Goal: Task Accomplishment & Management: Manage account settings

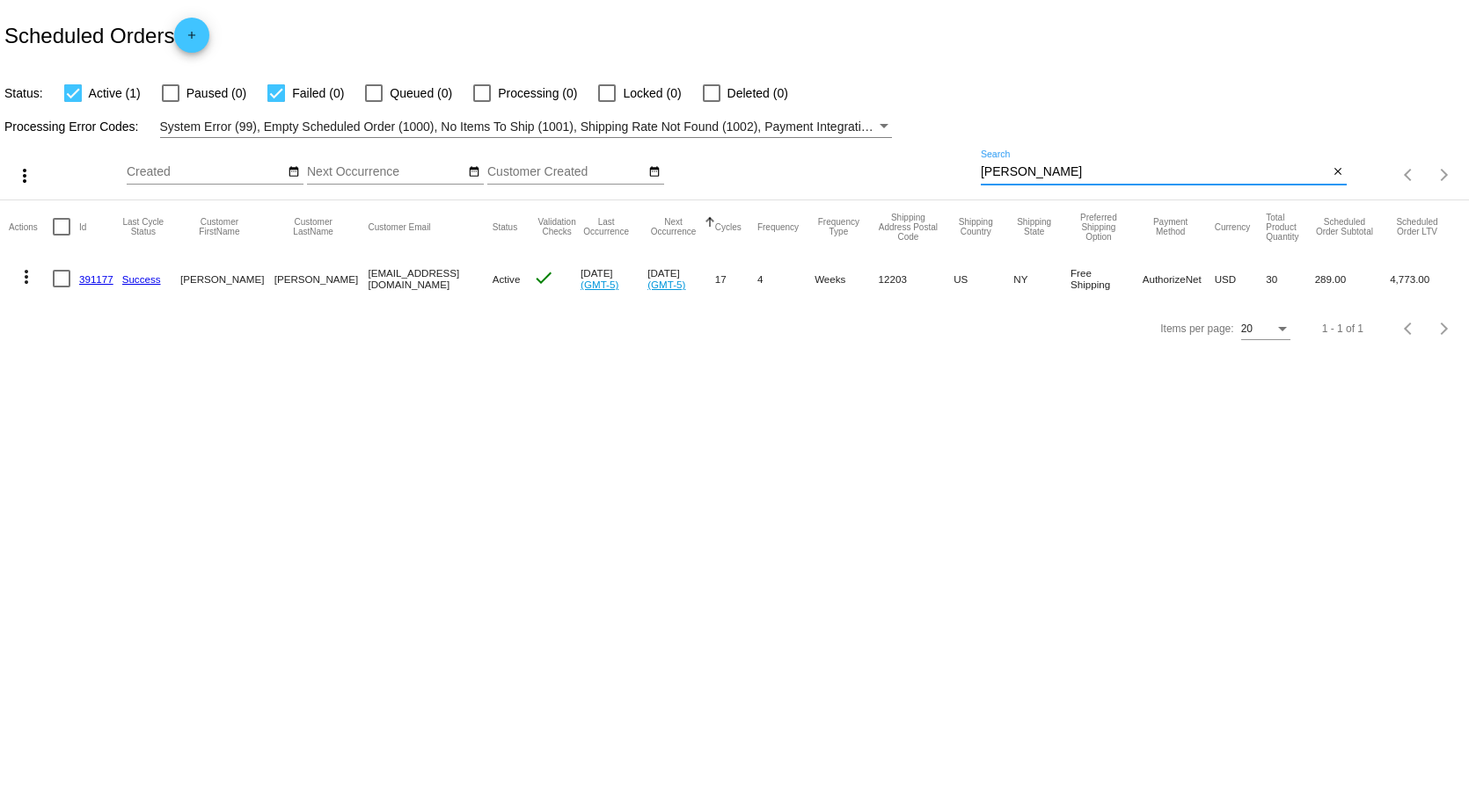
click at [1062, 169] on input "[PERSON_NAME]" at bounding box center [1154, 172] width 348 height 14
drag, startPoint x: 780, startPoint y: 177, endPoint x: 725, endPoint y: 174, distance: 55.1
click at [727, 174] on div "more_vert Oct Jan Feb Mar [DATE]" at bounding box center [734, 168] width 1469 height 62
type input "kelly"
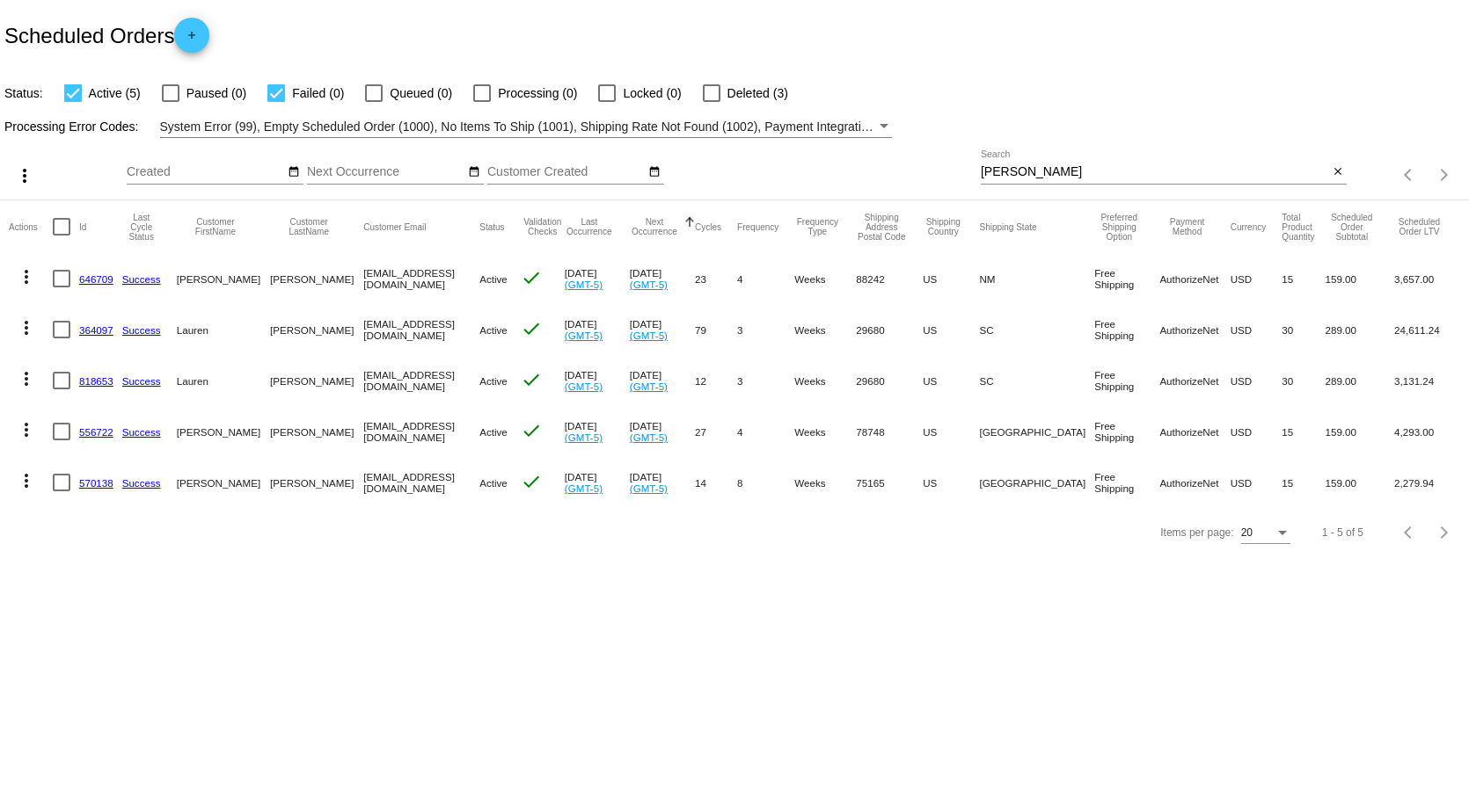
click at [98, 281] on link "646709" at bounding box center [96, 279] width 35 height 12
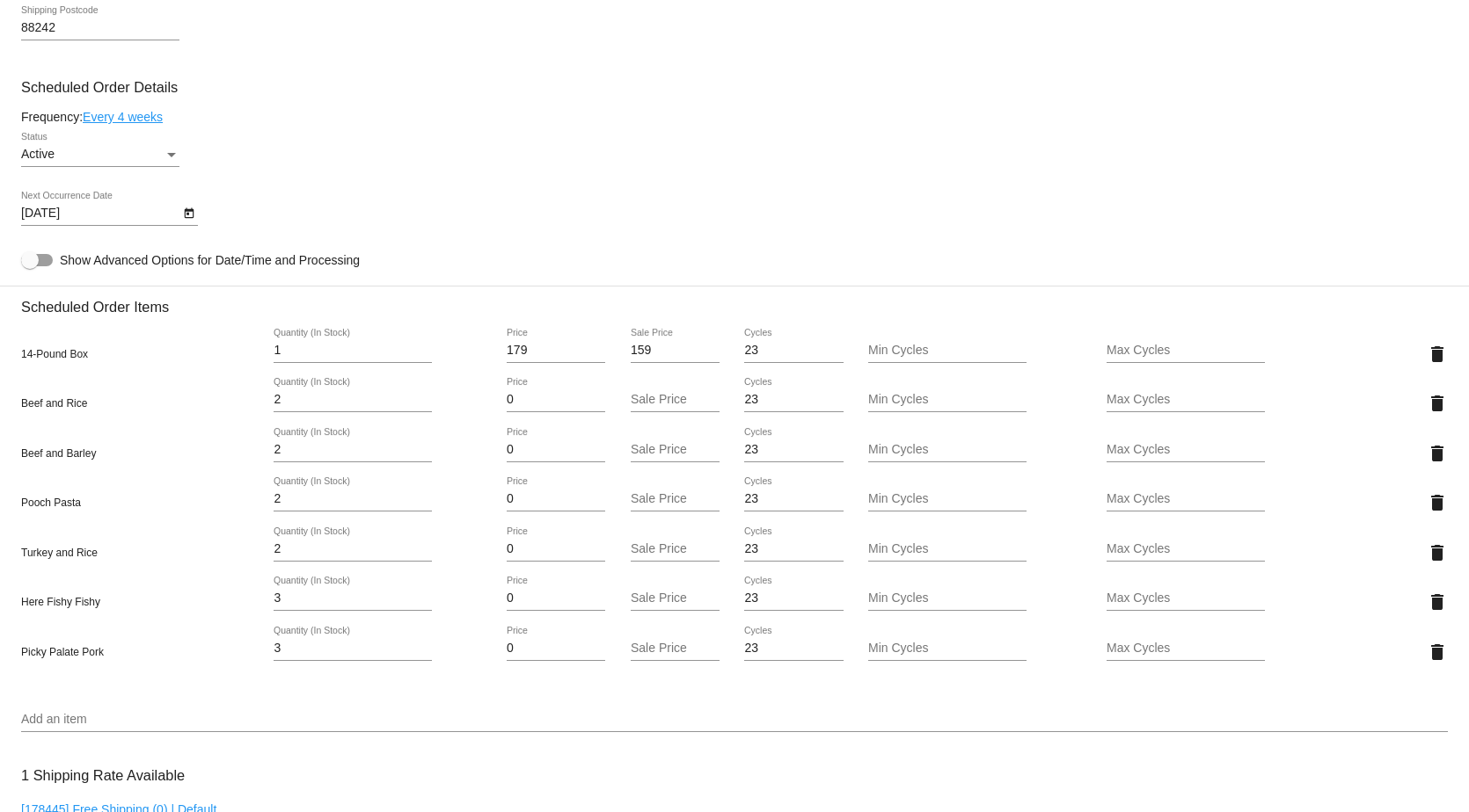
scroll to position [967, 0]
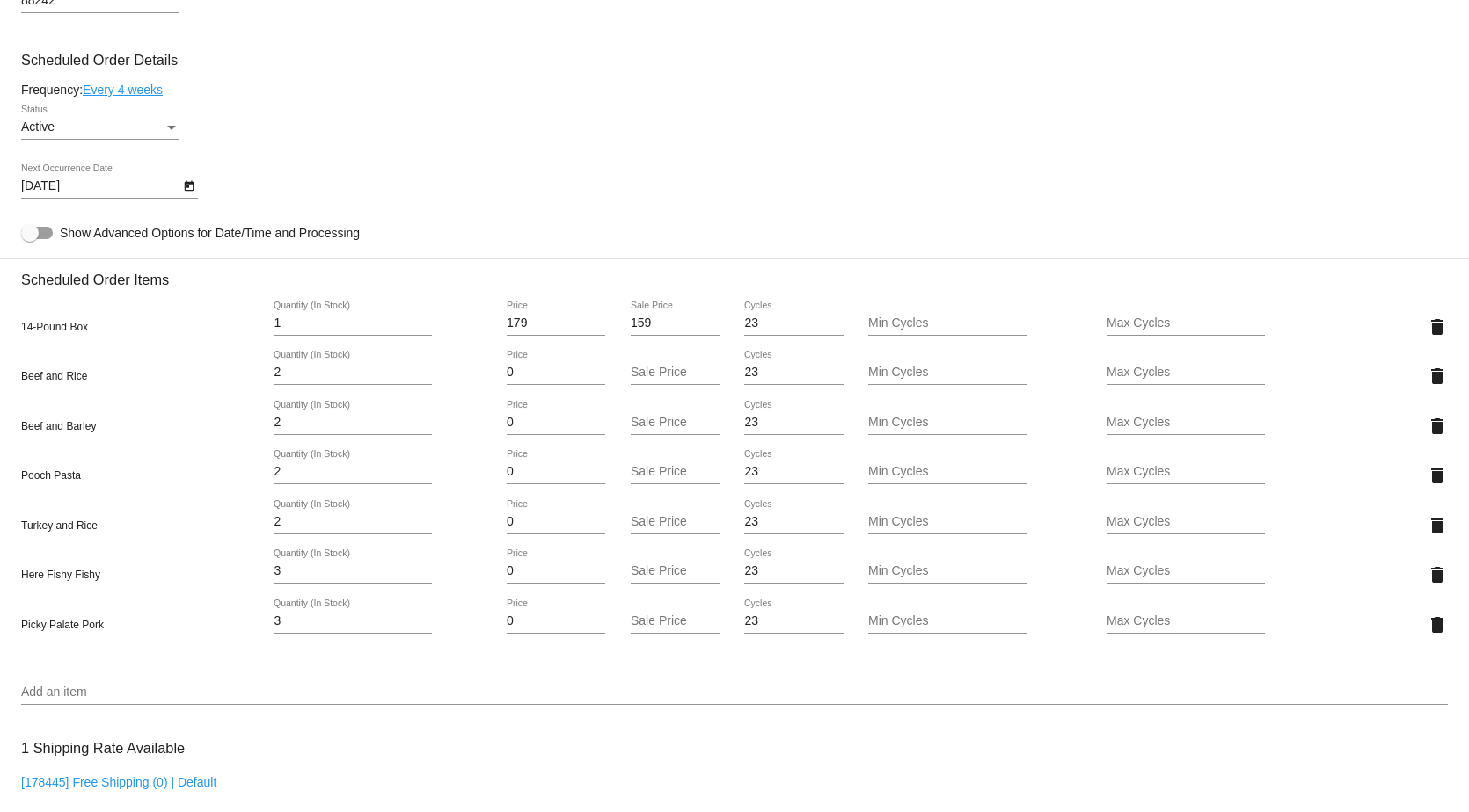
click at [190, 193] on icon "Open calendar" at bounding box center [189, 186] width 12 height 21
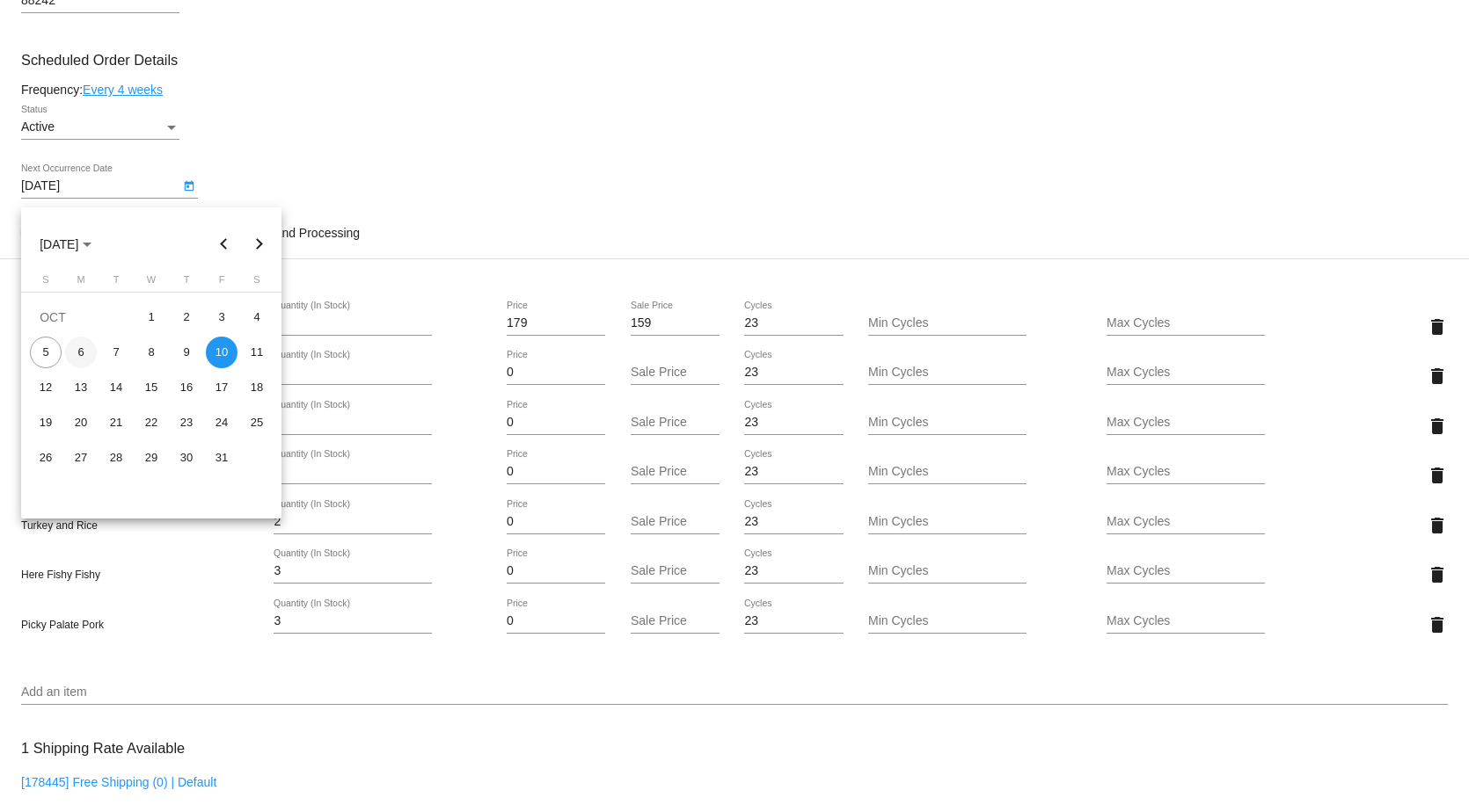
click at [74, 355] on div "6" at bounding box center [81, 353] width 32 height 32
type input "10/6/2025"
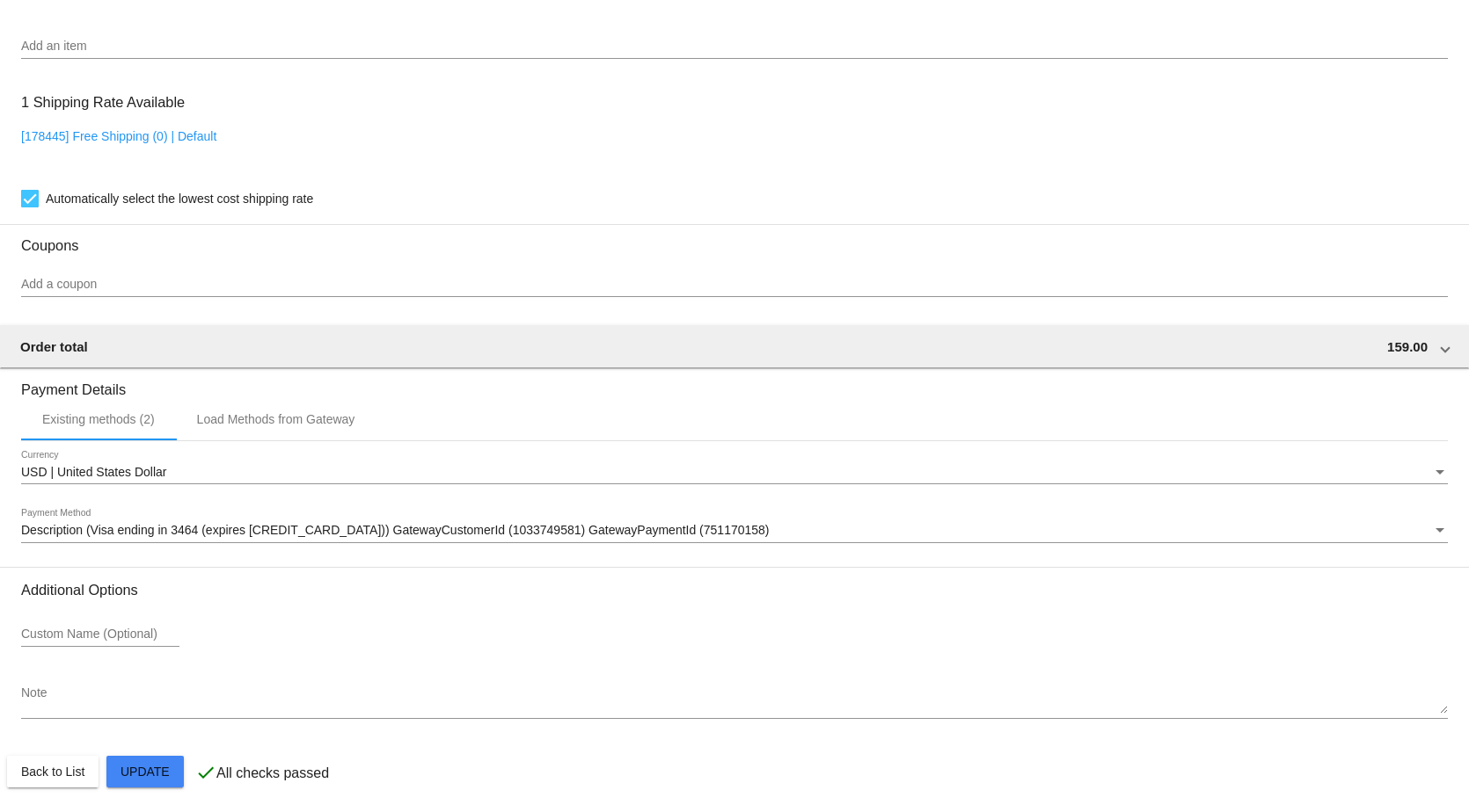
scroll to position [1629, 0]
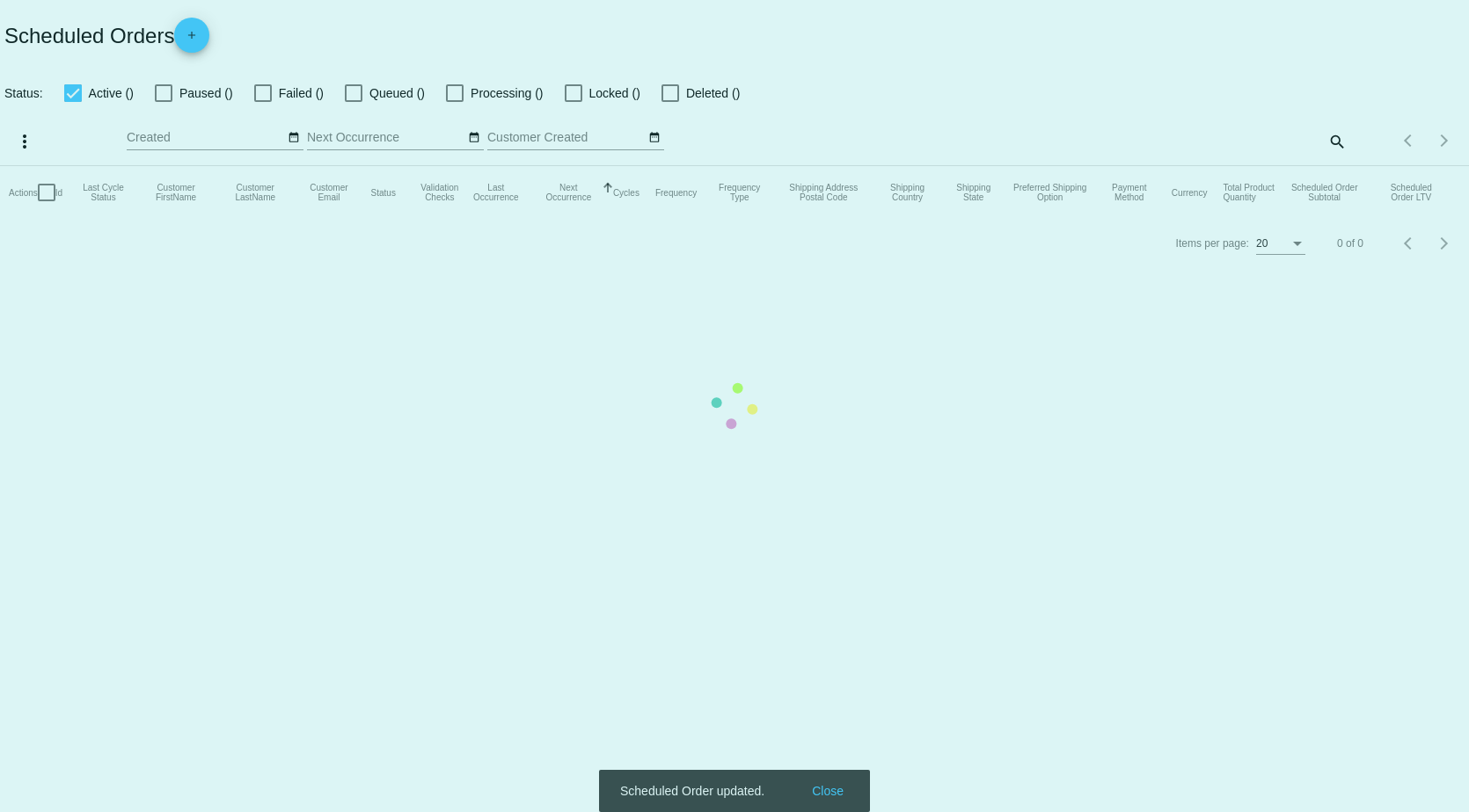
checkbox input "true"
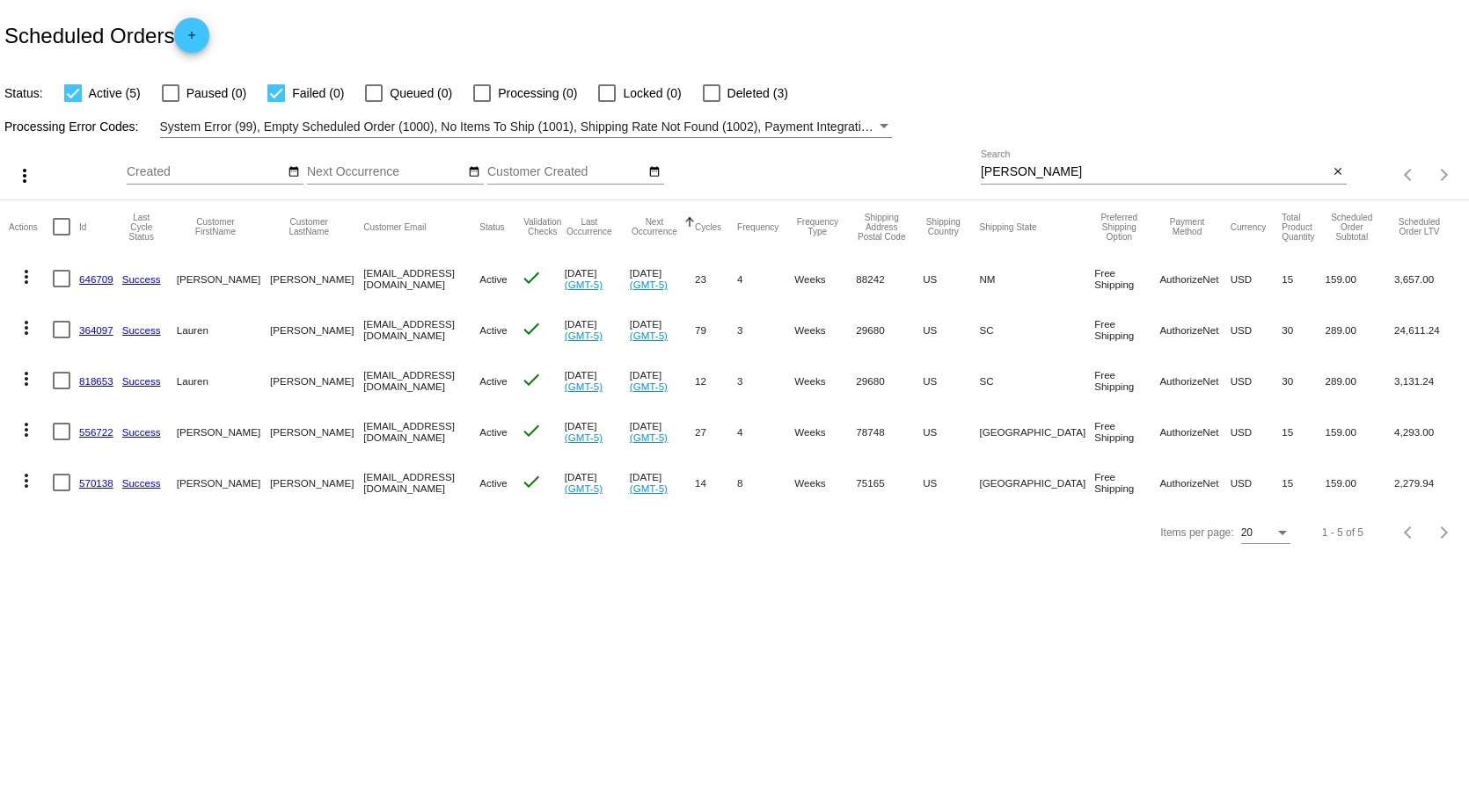
click at [31, 279] on mat-icon "more_vert" at bounding box center [26, 276] width 21 height 21
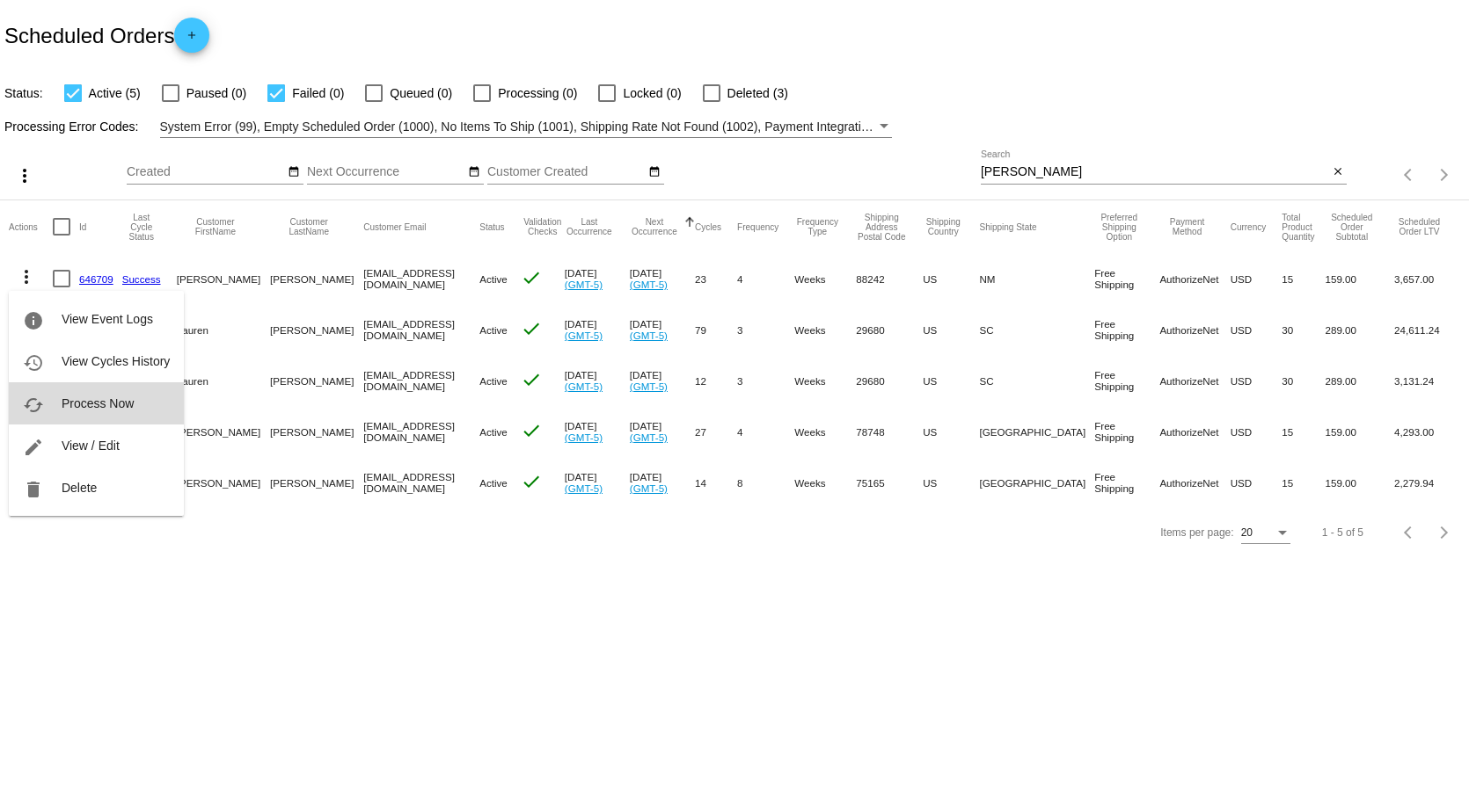
click at [107, 402] on span "Process Now" at bounding box center [97, 403] width 72 height 14
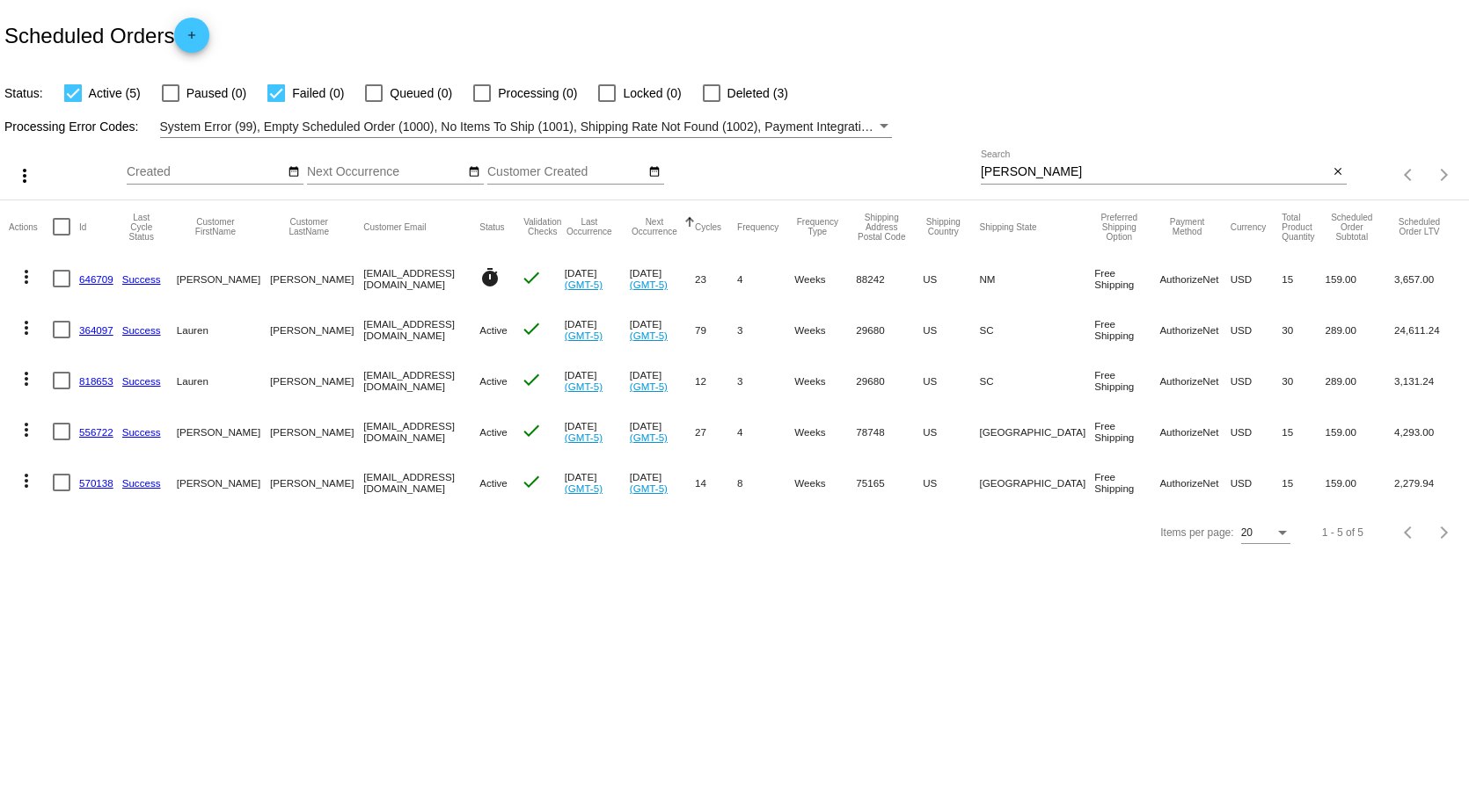
drag, startPoint x: 1027, startPoint y: 169, endPoint x: 717, endPoint y: 178, distance: 310.1
click at [730, 185] on div "more_vert Oct Jan Feb Mar [DATE]" at bounding box center [734, 168] width 1469 height 62
type input "caro"
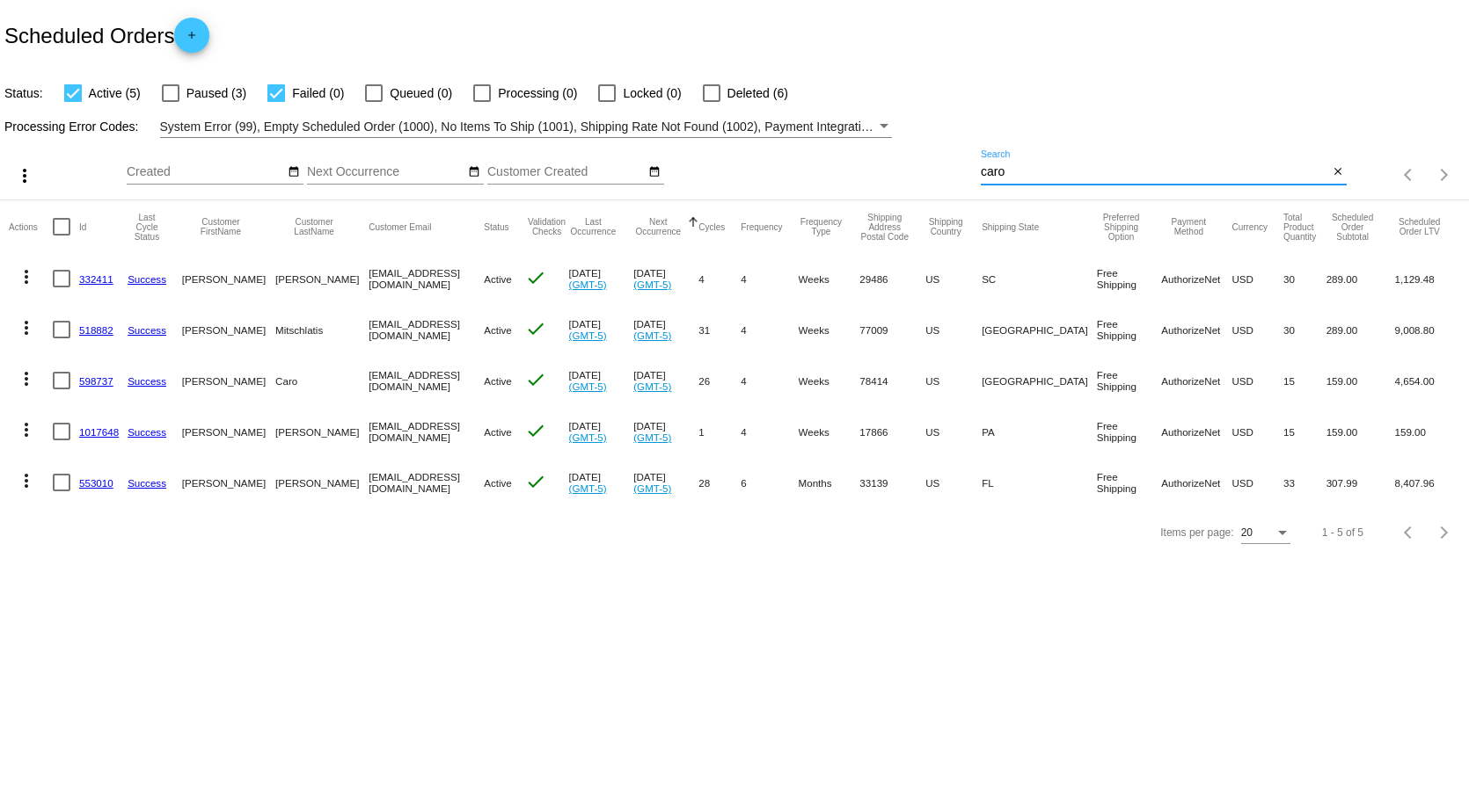
click at [93, 383] on link "598737" at bounding box center [96, 381] width 35 height 12
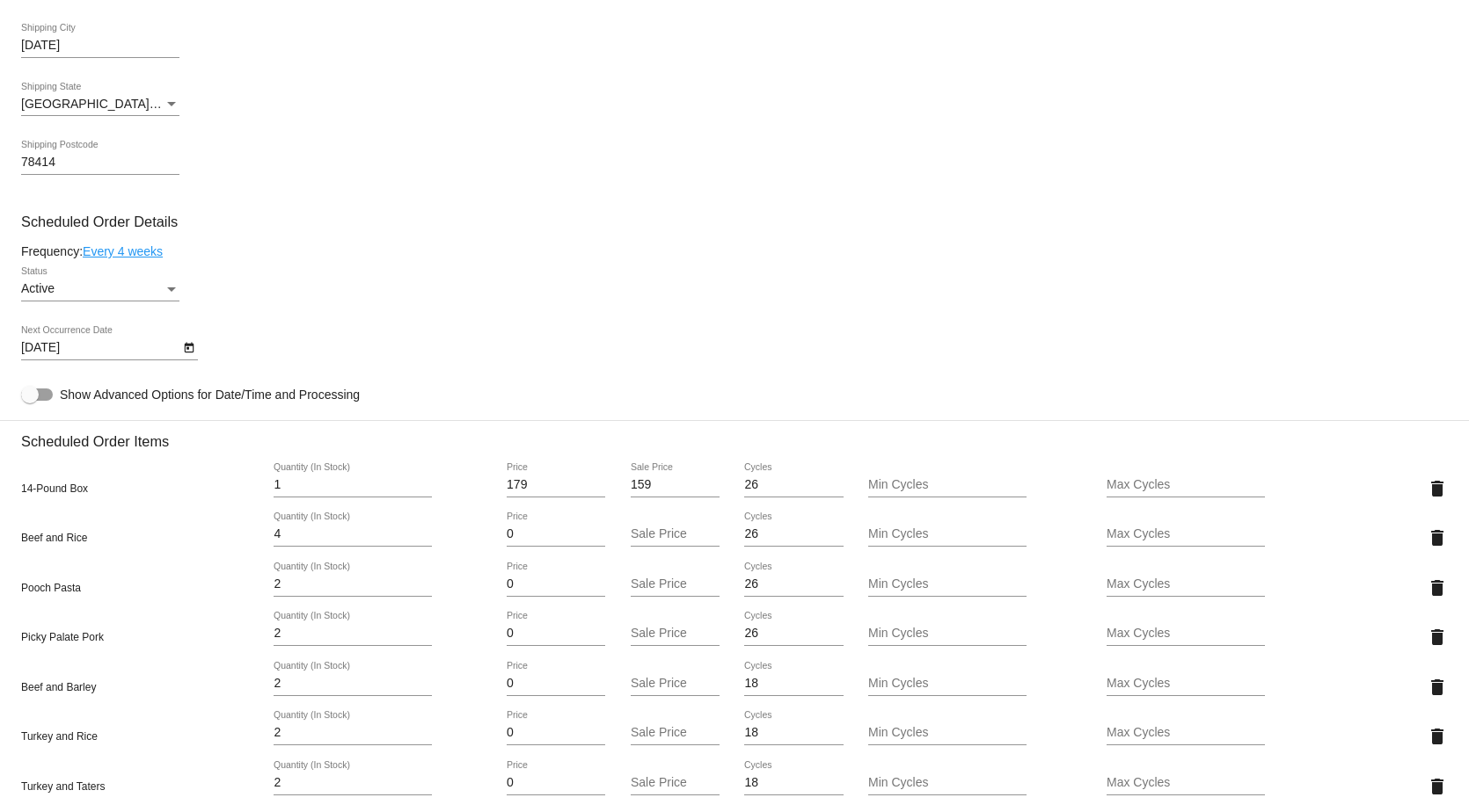
scroll to position [486, 0]
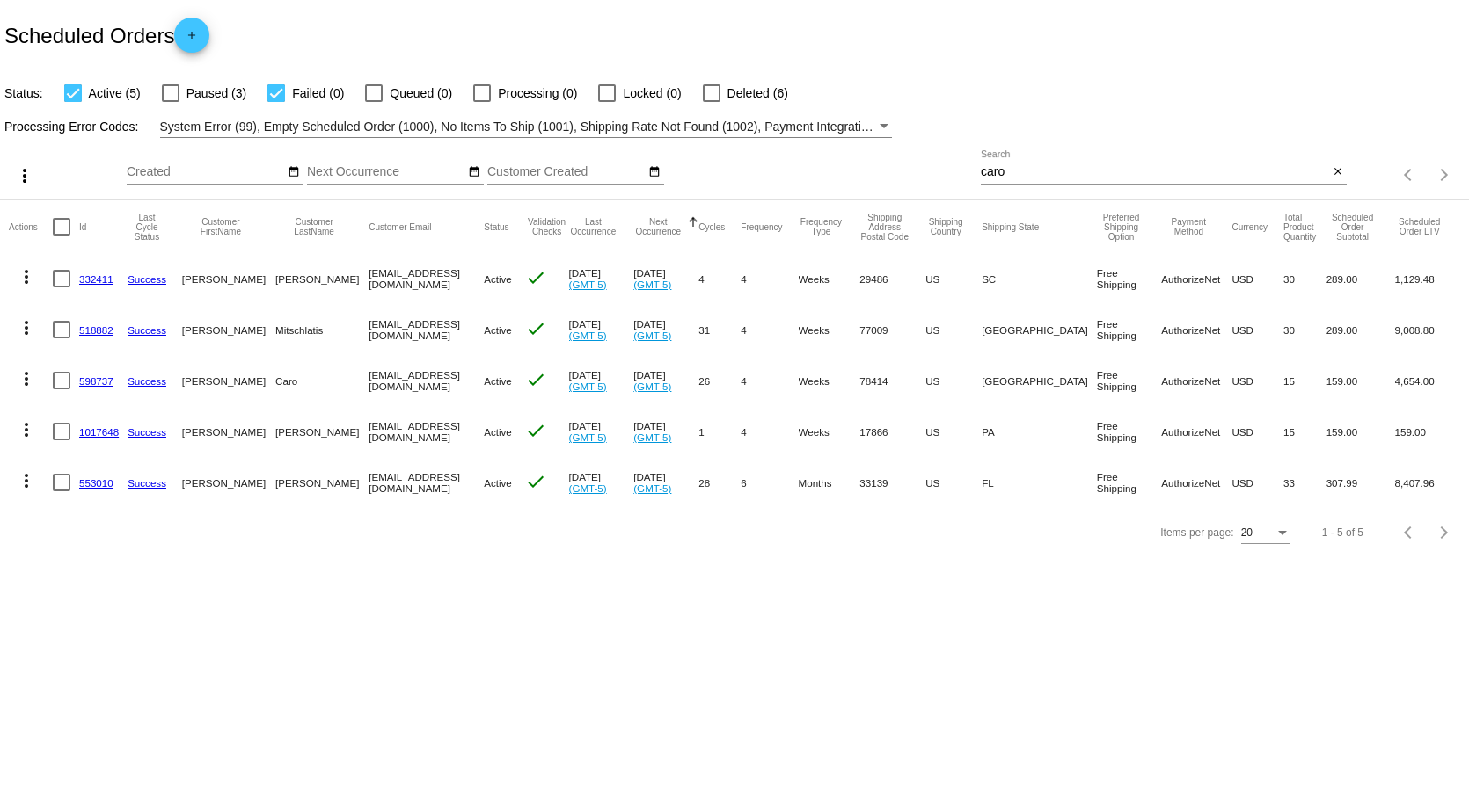
click at [93, 379] on link "598737" at bounding box center [96, 381] width 35 height 12
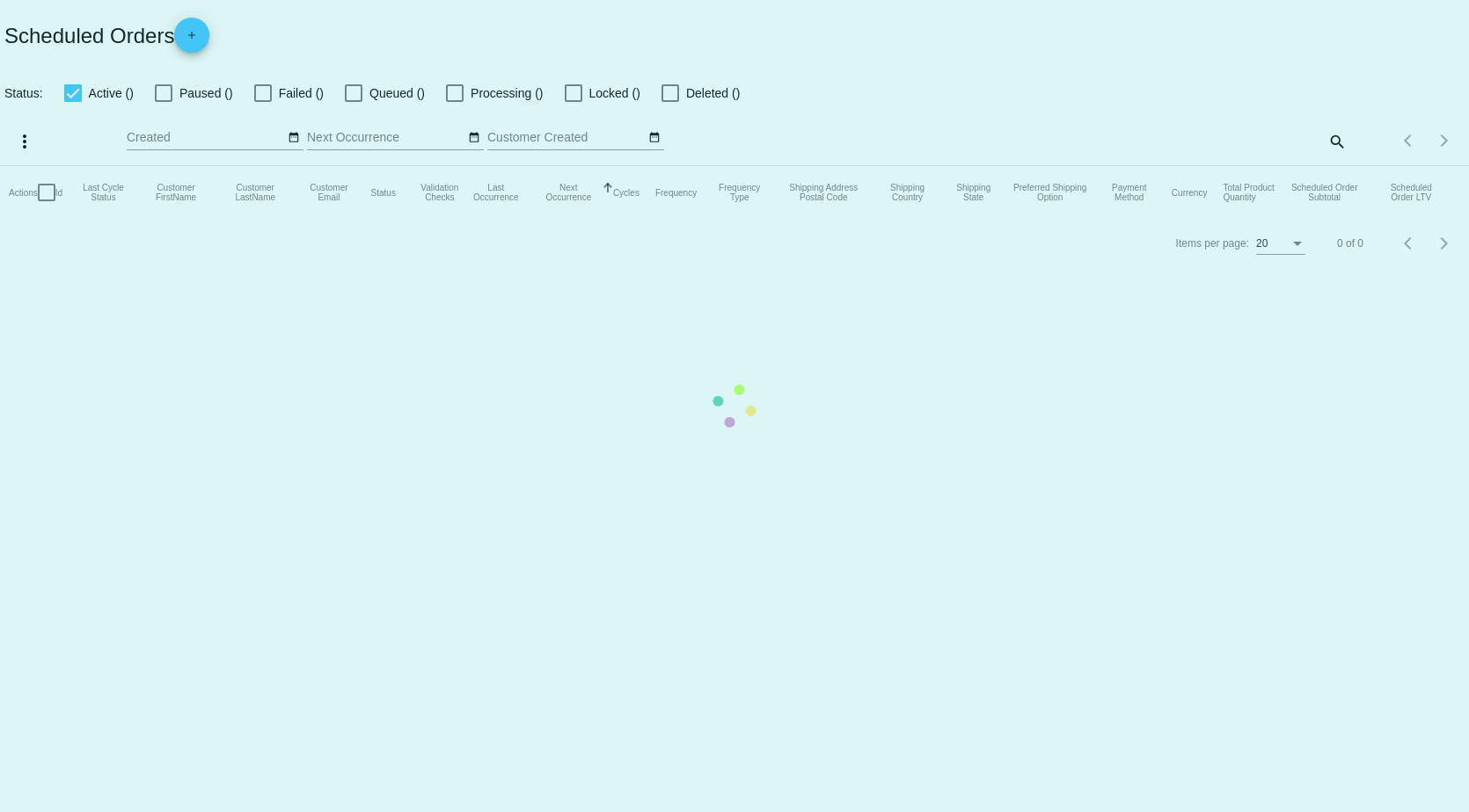
checkbox input "true"
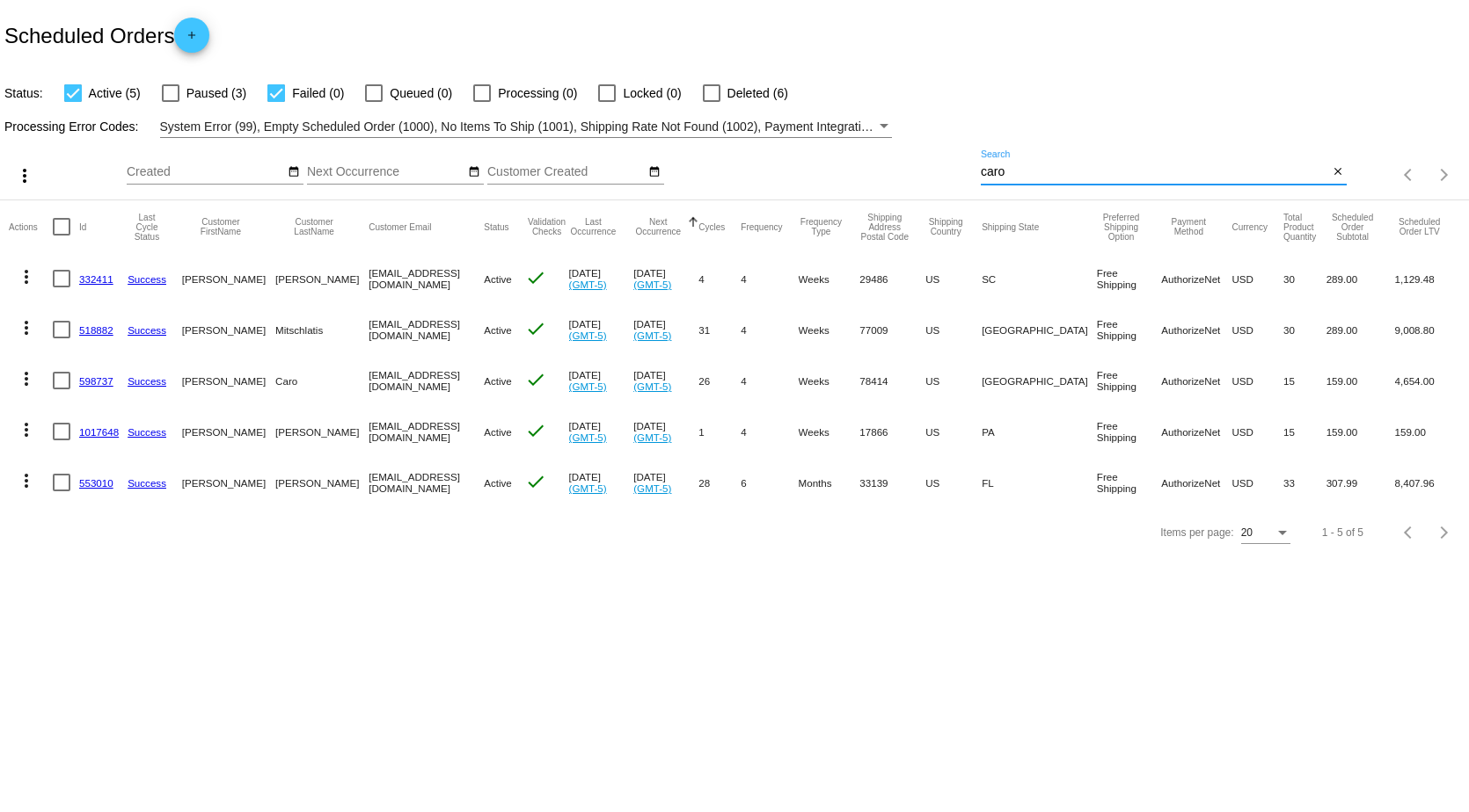
drag, startPoint x: 1050, startPoint y: 165, endPoint x: 682, endPoint y: 168, distance: 368.0
click at [682, 168] on div "more_vert Oct Jan Feb Mar Apr 1" at bounding box center [734, 168] width 1469 height 62
type input "murphy"
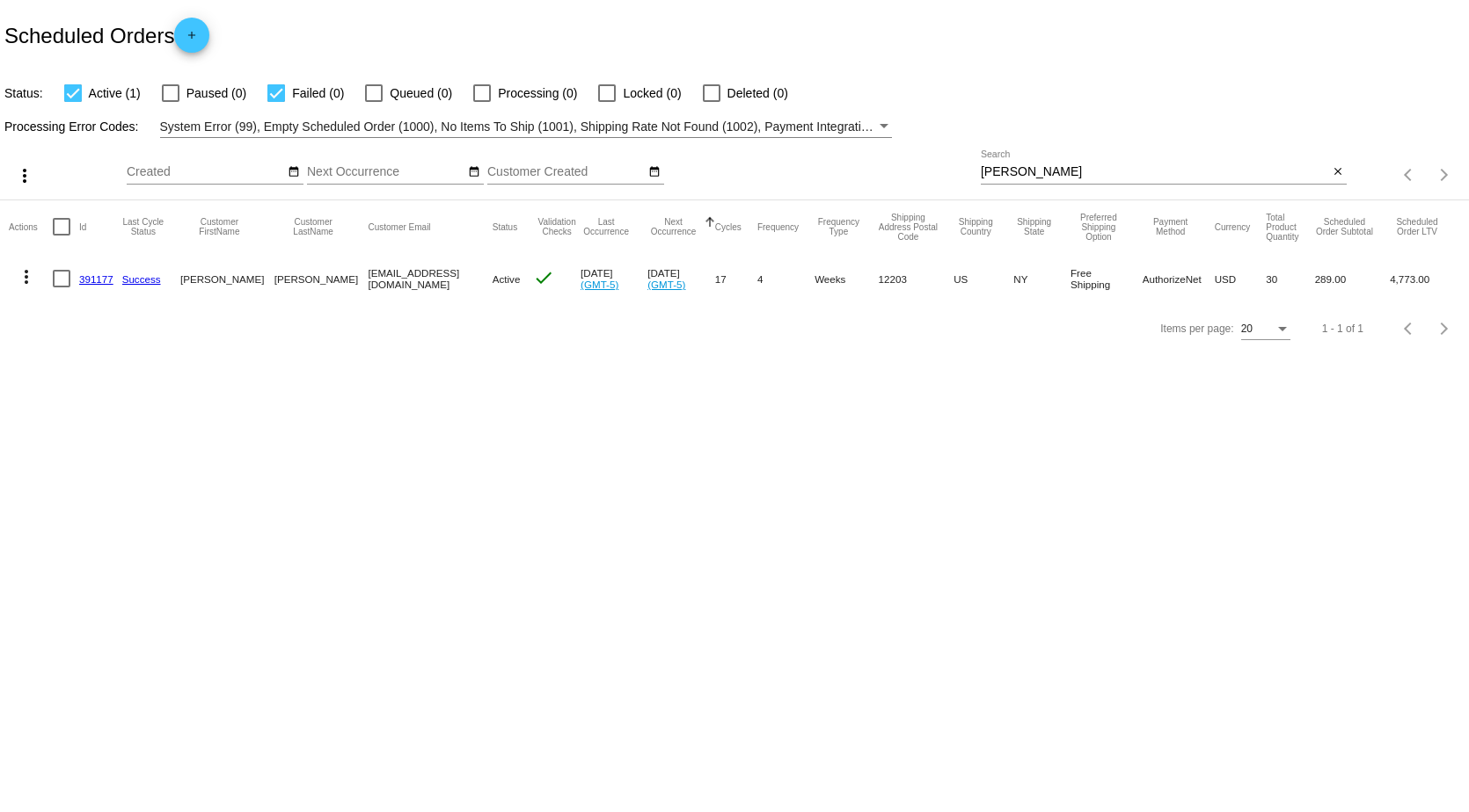
click at [98, 280] on link "391177" at bounding box center [96, 279] width 35 height 12
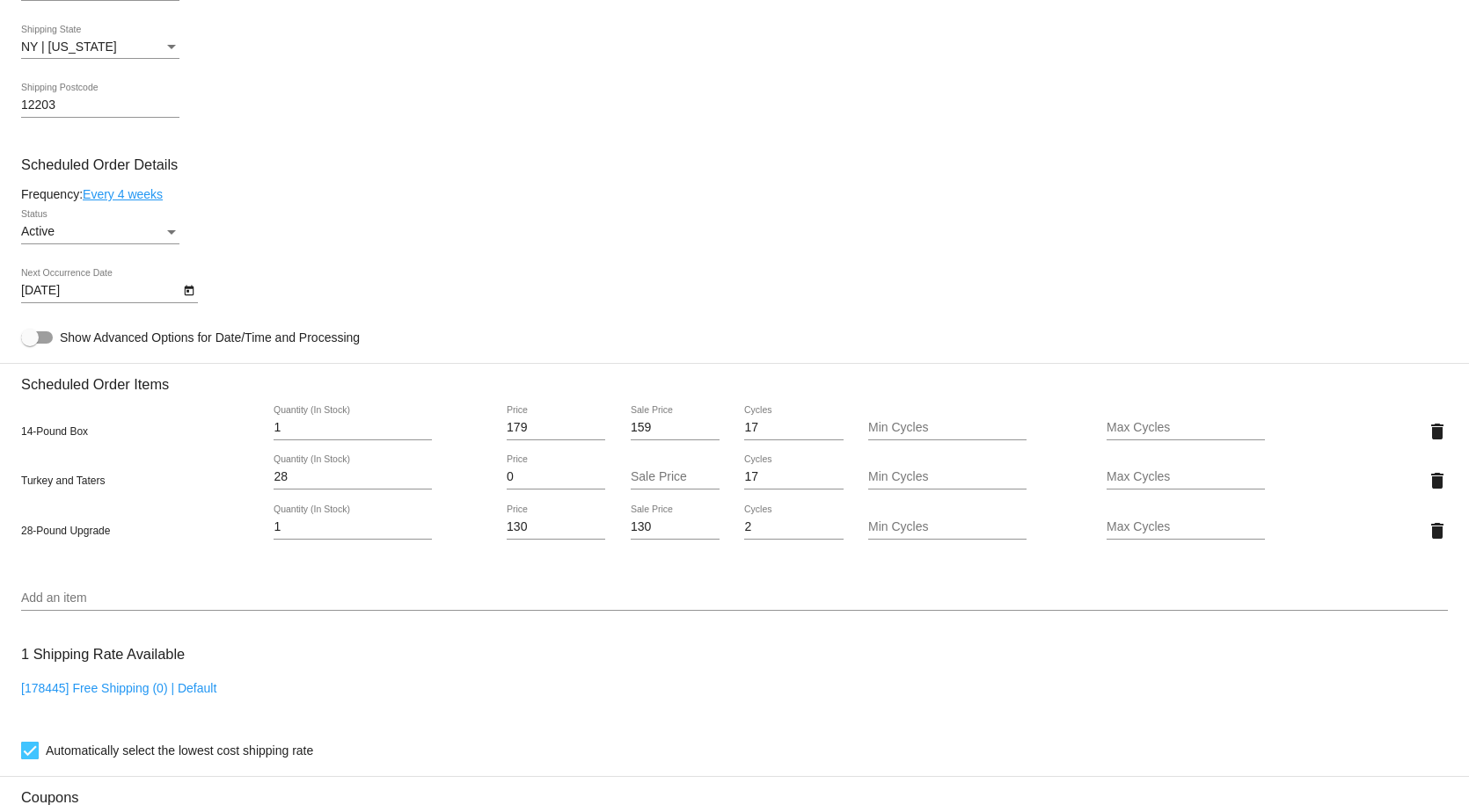
scroll to position [879, 0]
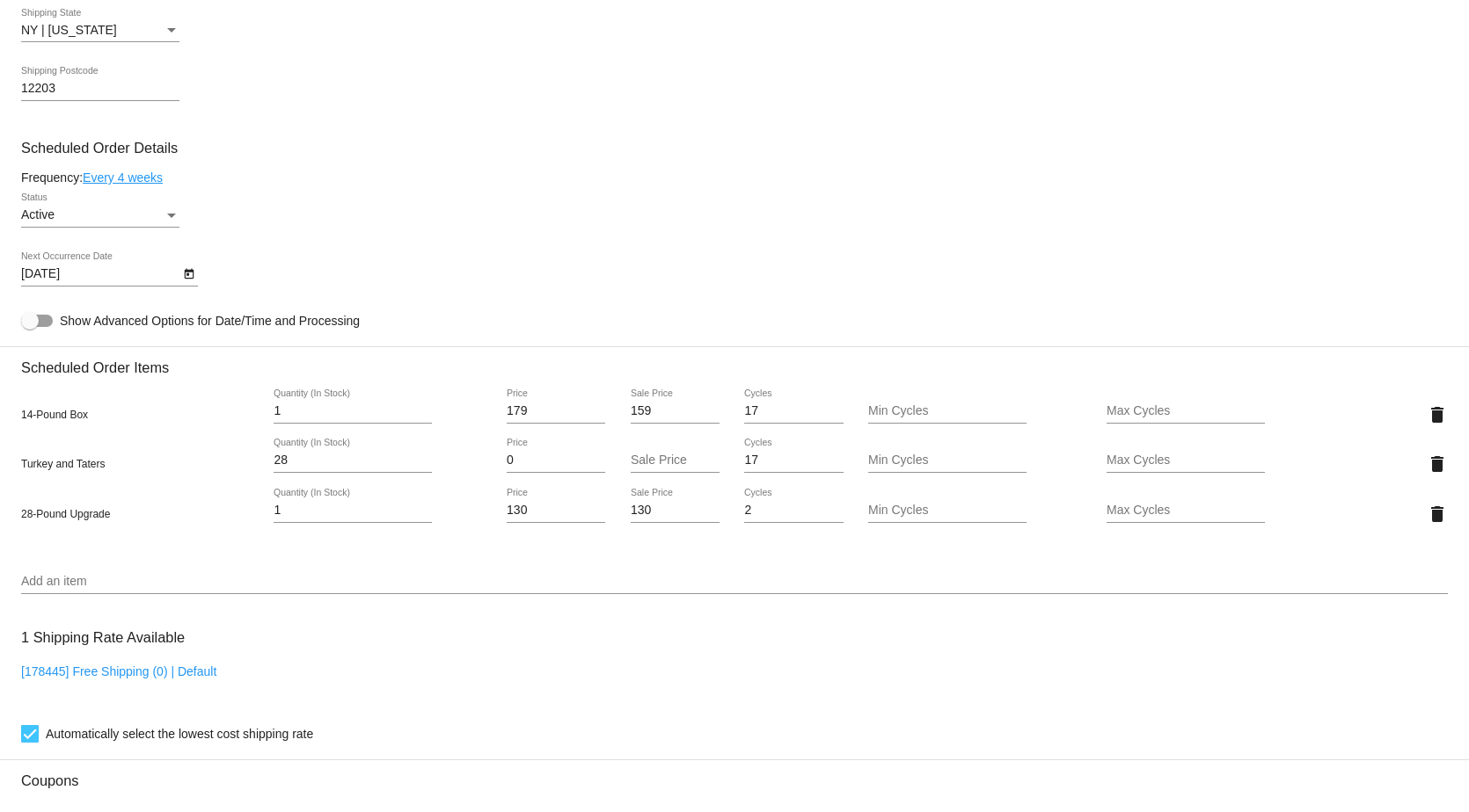
click at [183, 280] on icon "Open calendar" at bounding box center [189, 273] width 12 height 21
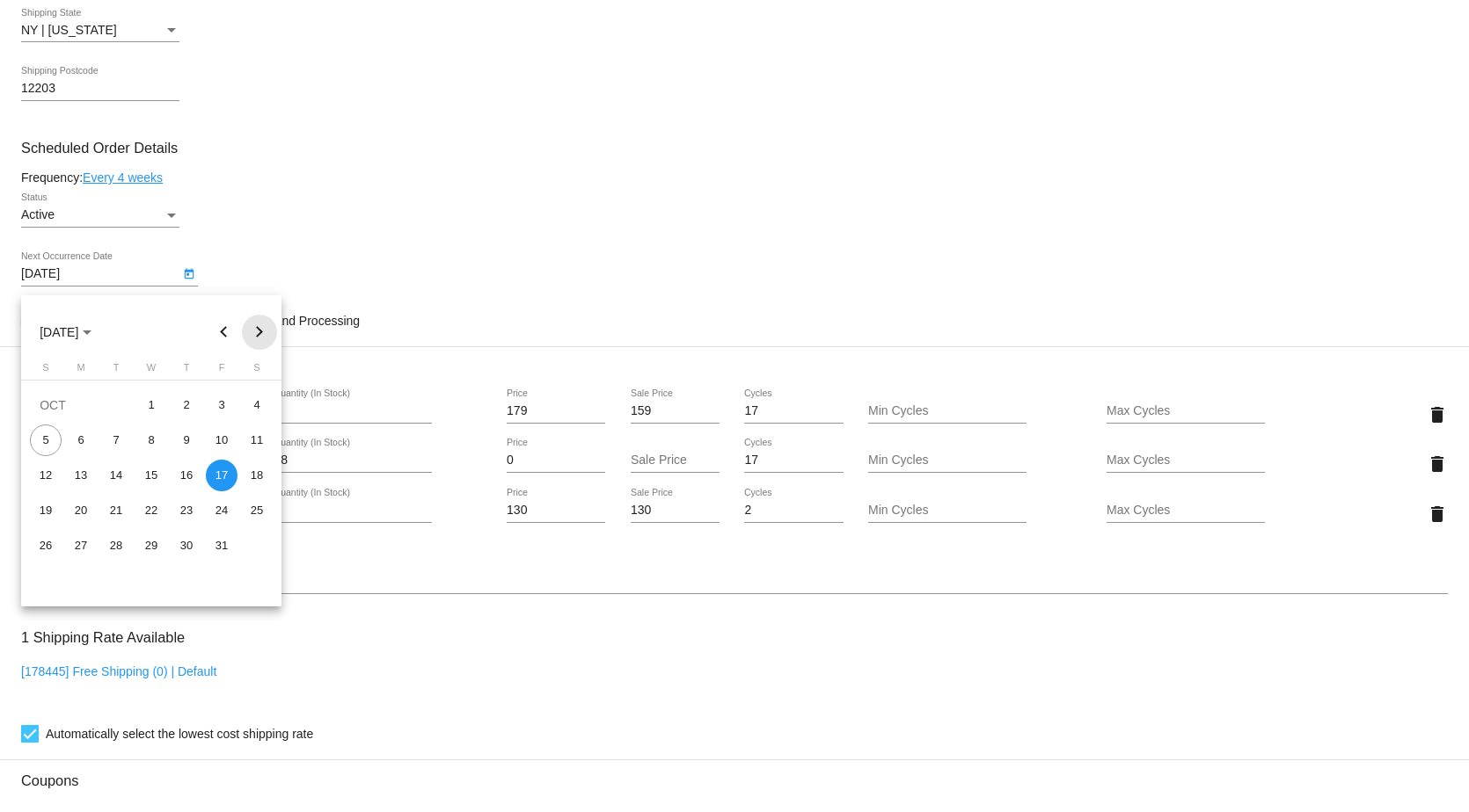
click at [262, 340] on button "Next month" at bounding box center [260, 333] width 36 height 36
click at [226, 473] on div "14" at bounding box center [222, 475] width 32 height 32
type input "11/14/2025"
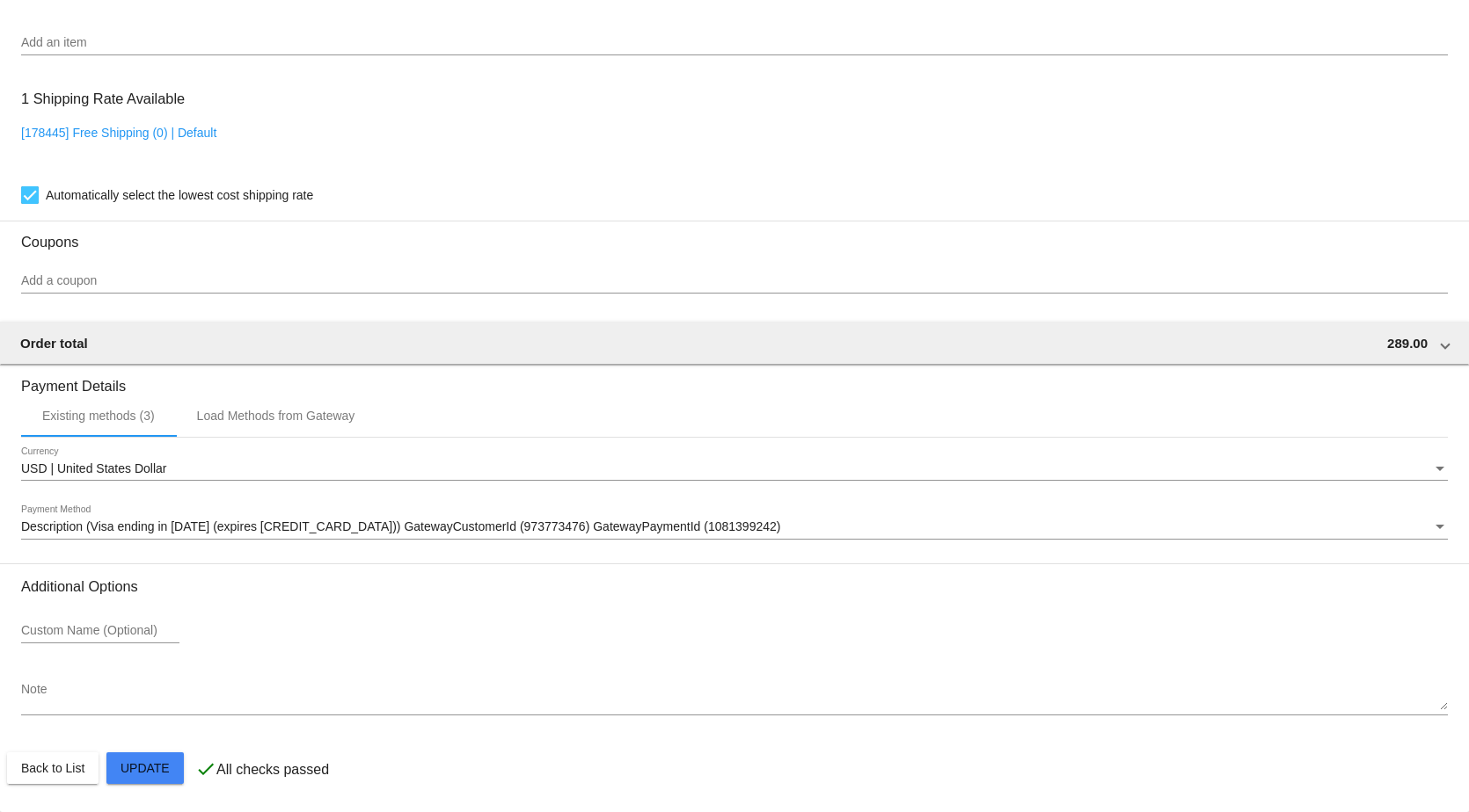
scroll to position [1430, 0]
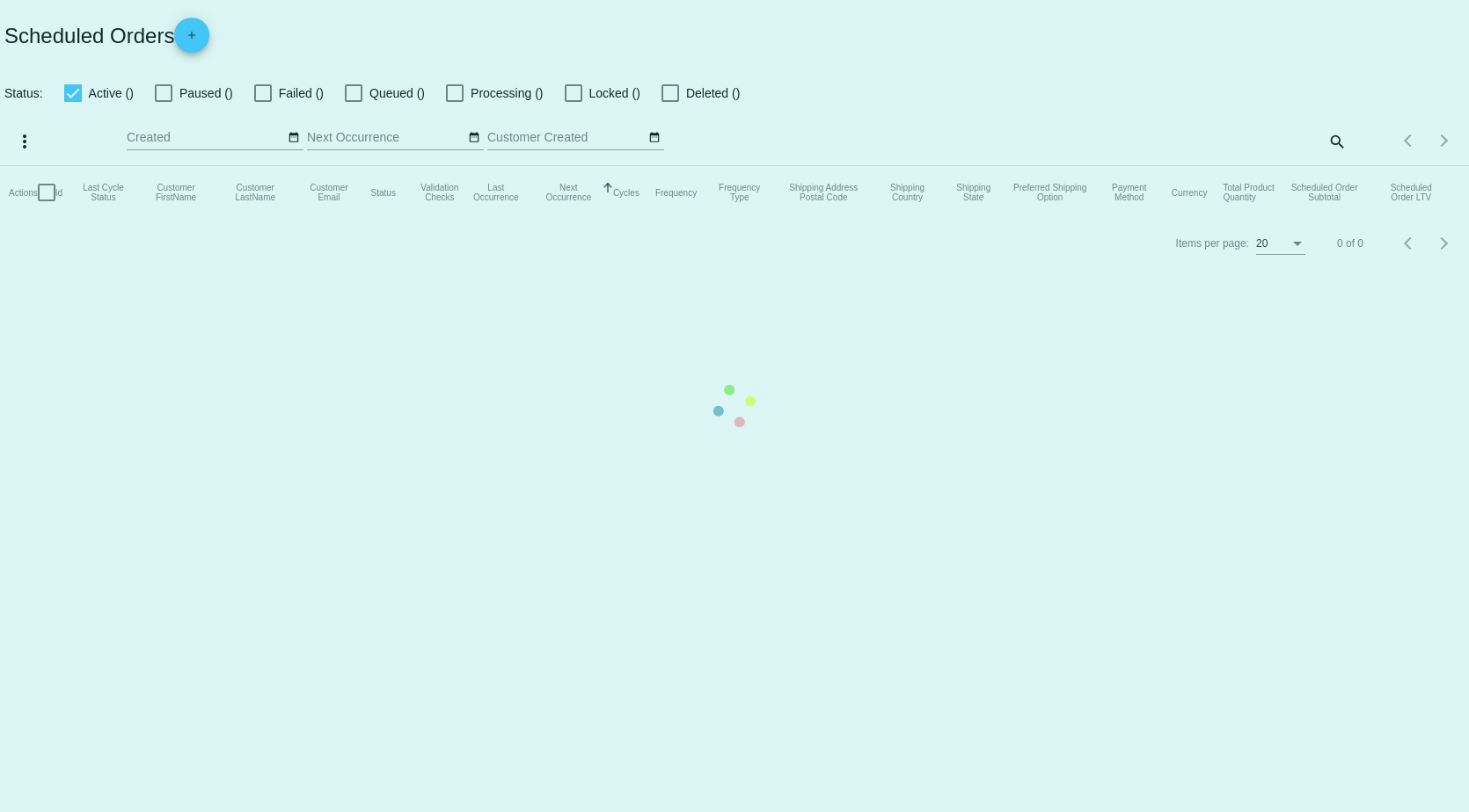
checkbox input "true"
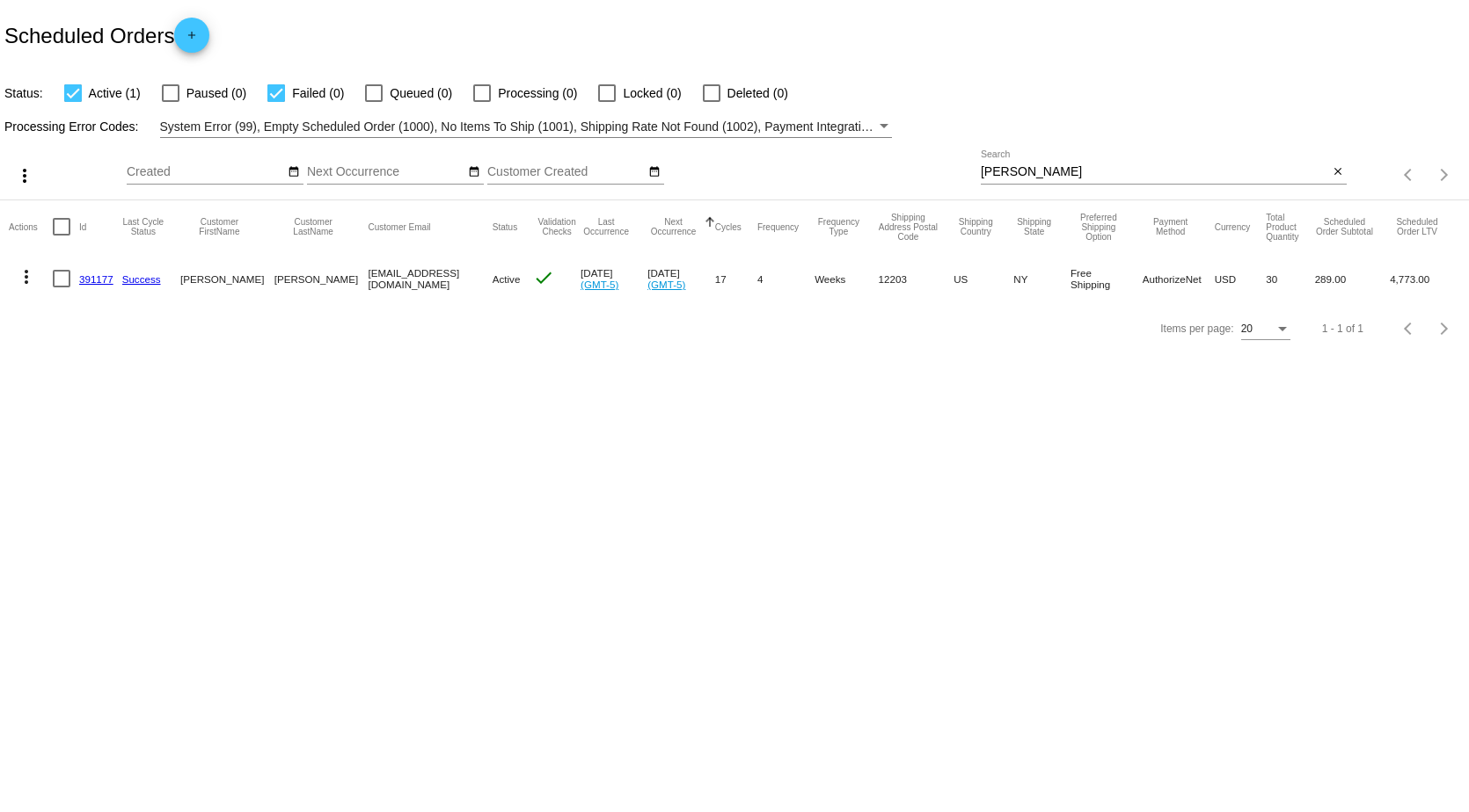
drag, startPoint x: 818, startPoint y: 173, endPoint x: 788, endPoint y: 168, distance: 30.4
click at [790, 168] on div "more_vert Oct Jan Feb Mar Apr 1" at bounding box center [734, 168] width 1469 height 62
type input "singley"
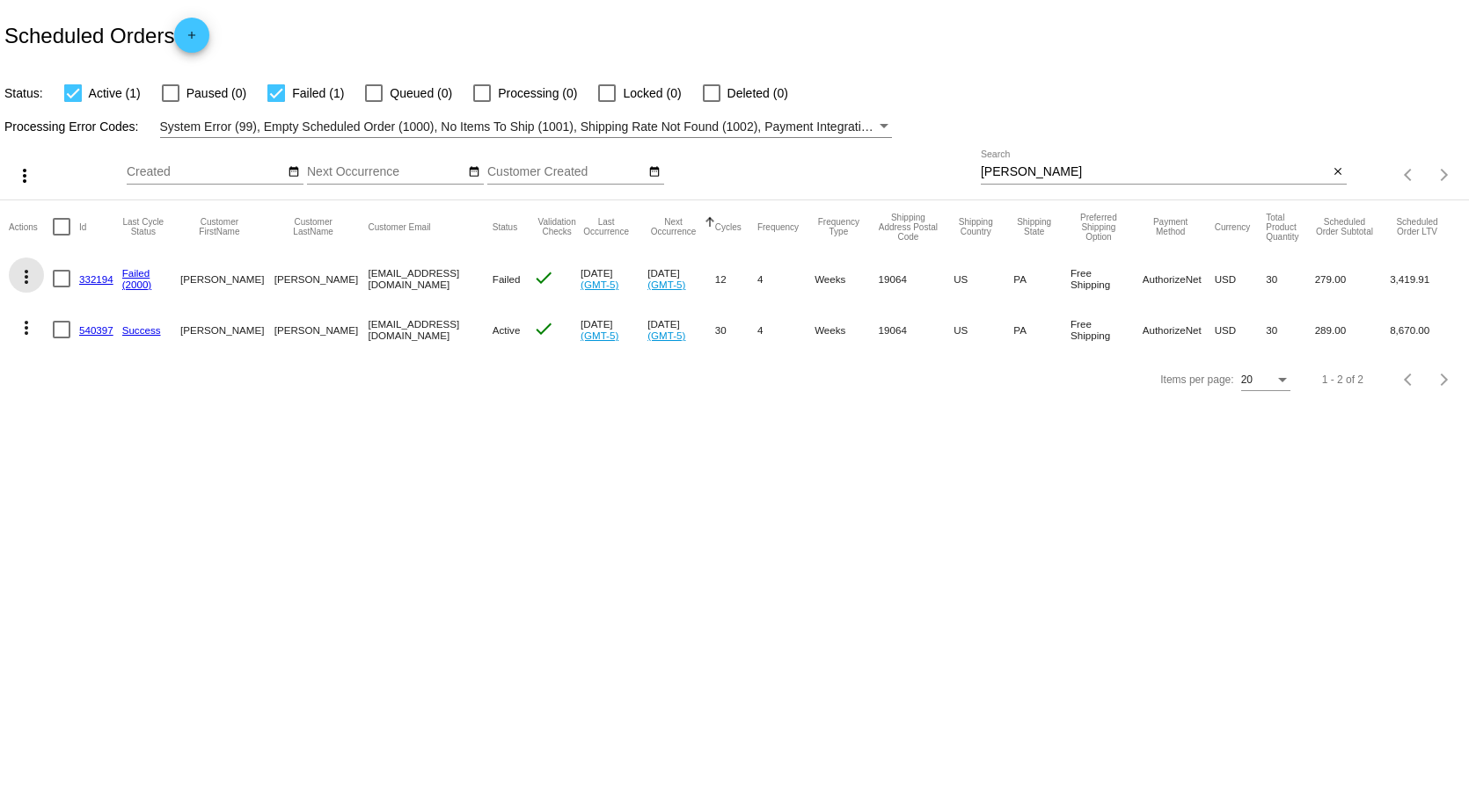
click at [28, 276] on mat-icon "more_vert" at bounding box center [26, 276] width 21 height 21
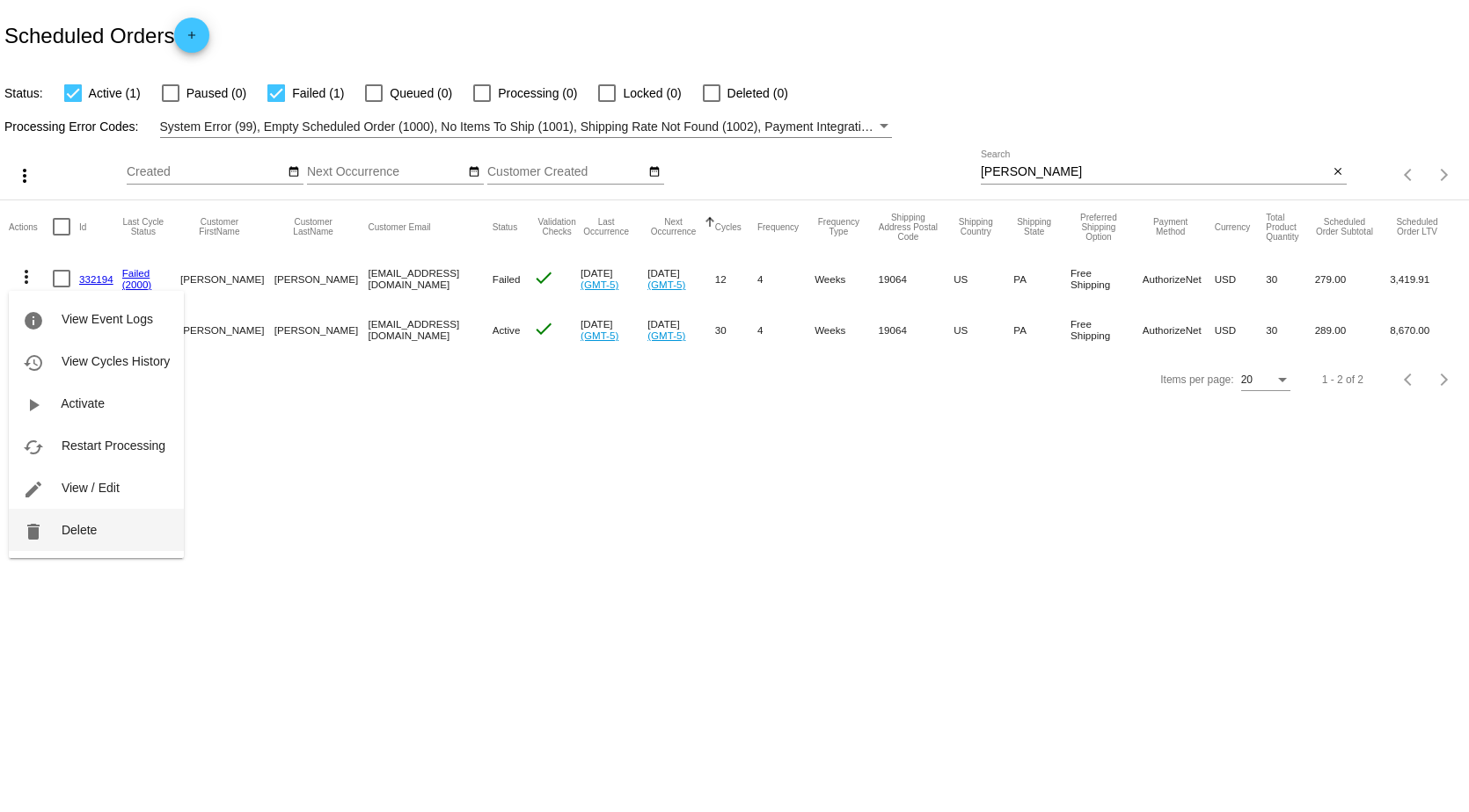
click at [104, 534] on button "delete Delete" at bounding box center [96, 530] width 175 height 43
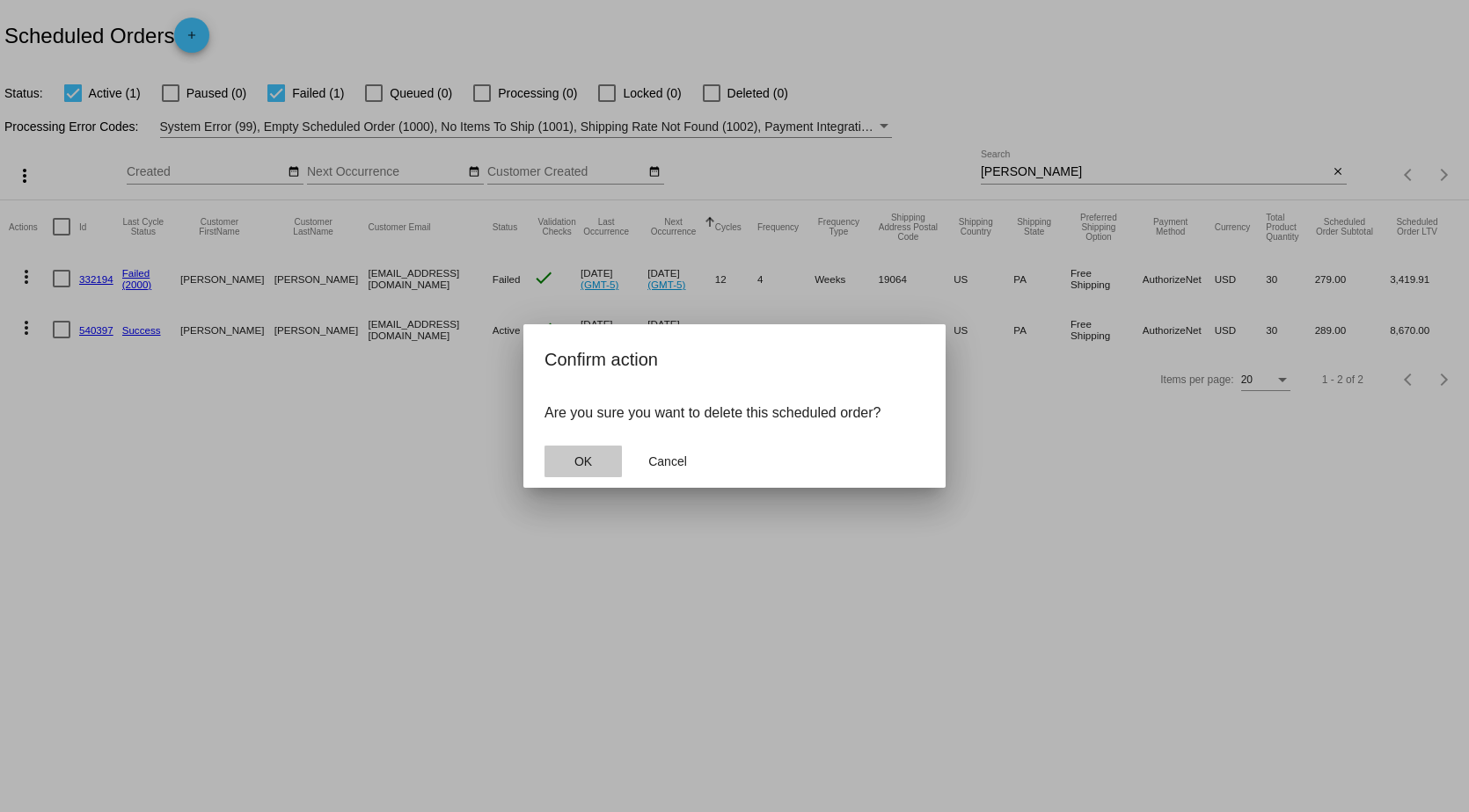
click at [580, 460] on span "OK" at bounding box center [583, 461] width 18 height 14
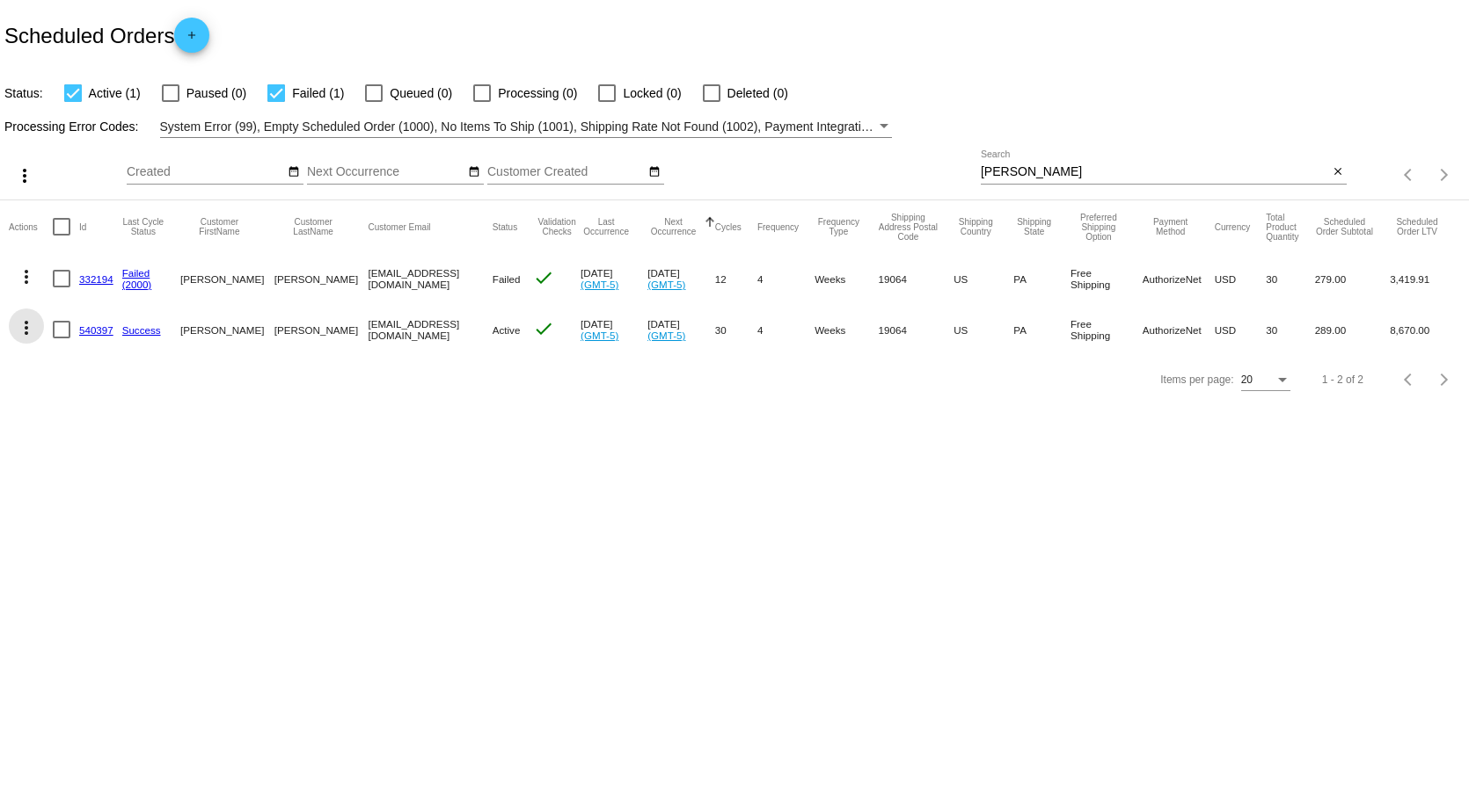
click at [22, 330] on mat-icon "more_vert" at bounding box center [26, 328] width 21 height 21
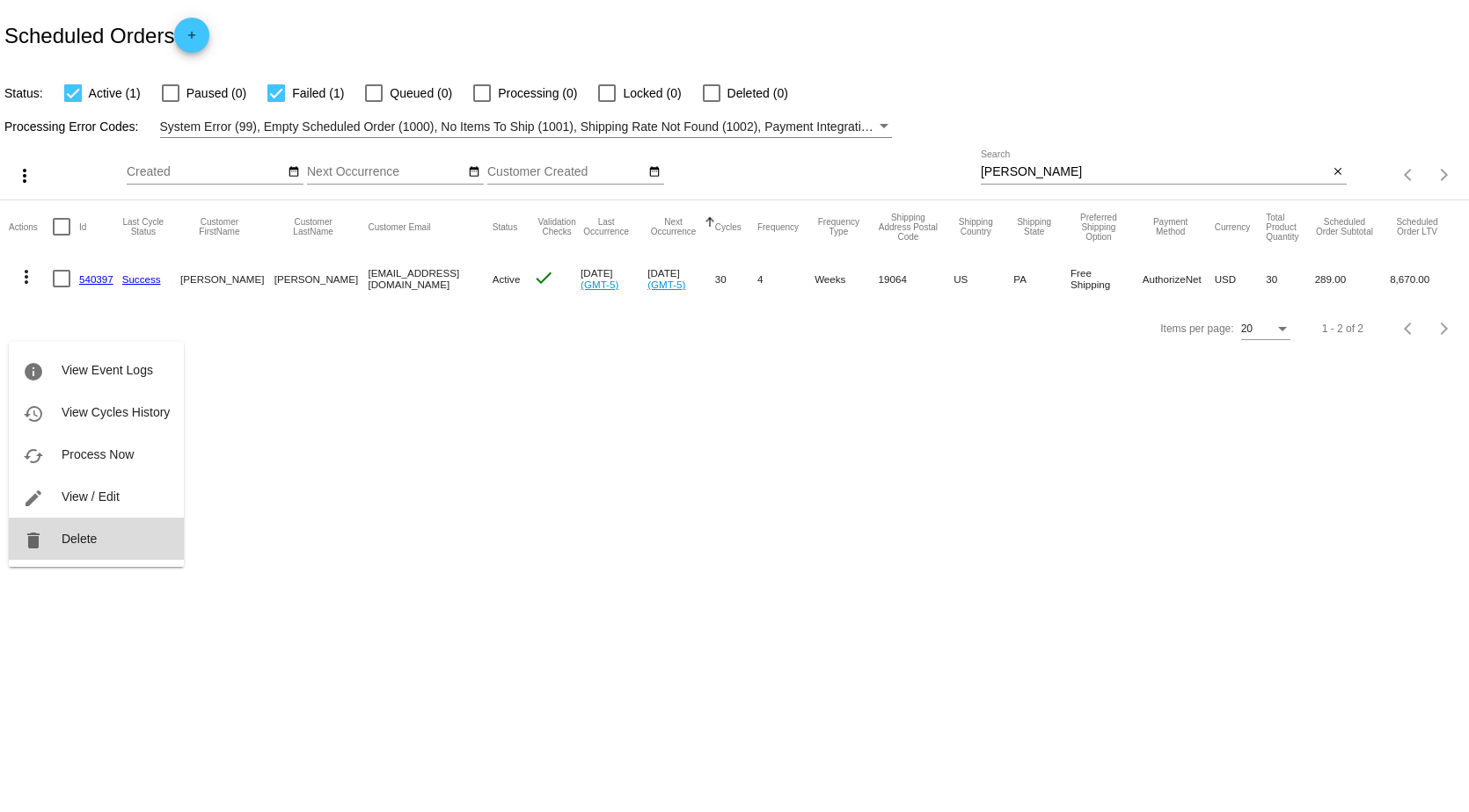
click at [110, 539] on button "delete Delete" at bounding box center [96, 539] width 175 height 43
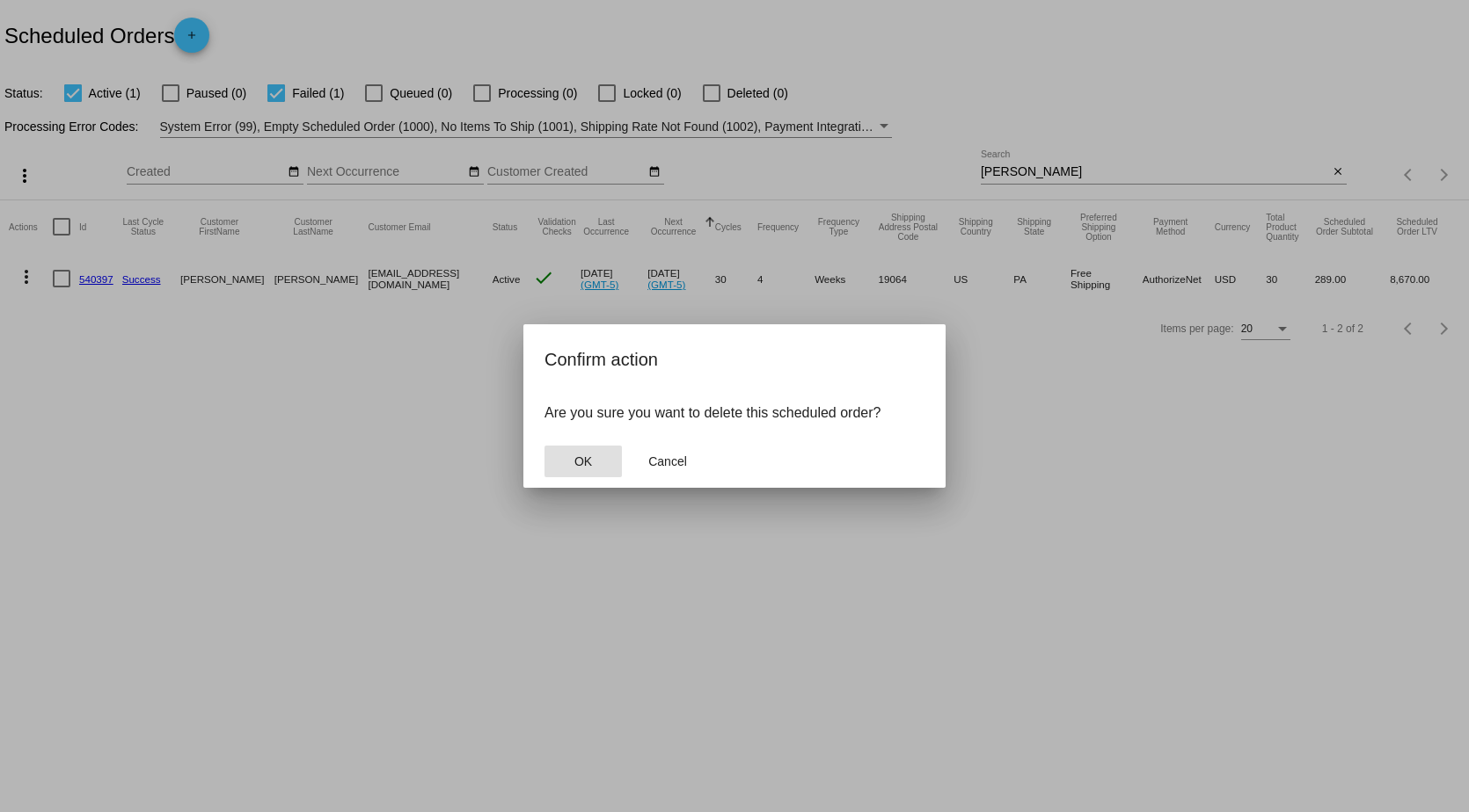
drag, startPoint x: 565, startPoint y: 459, endPoint x: 578, endPoint y: 458, distance: 13.0
click at [569, 459] on button "OK" at bounding box center [583, 461] width 77 height 32
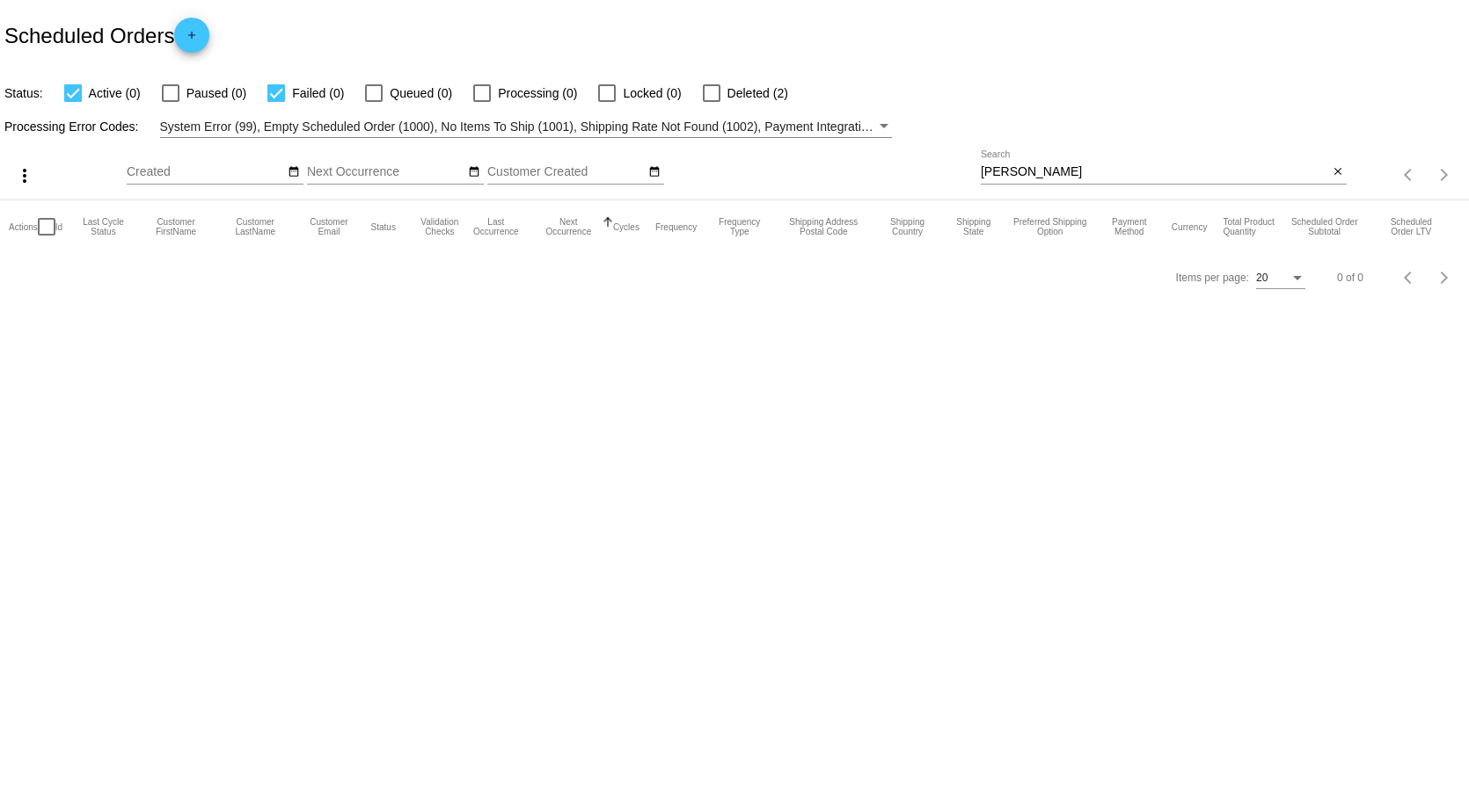
drag, startPoint x: 1071, startPoint y: 180, endPoint x: 1062, endPoint y: 169, distance: 14.2
click at [1064, 173] on div "singley Search" at bounding box center [1154, 167] width 348 height 35
drag, startPoint x: 1063, startPoint y: 172, endPoint x: 759, endPoint y: 173, distance: 304.0
click at [763, 173] on div "more_vert Oct Jan Feb Mar [DATE]" at bounding box center [734, 168] width 1469 height 62
type input "tricia"
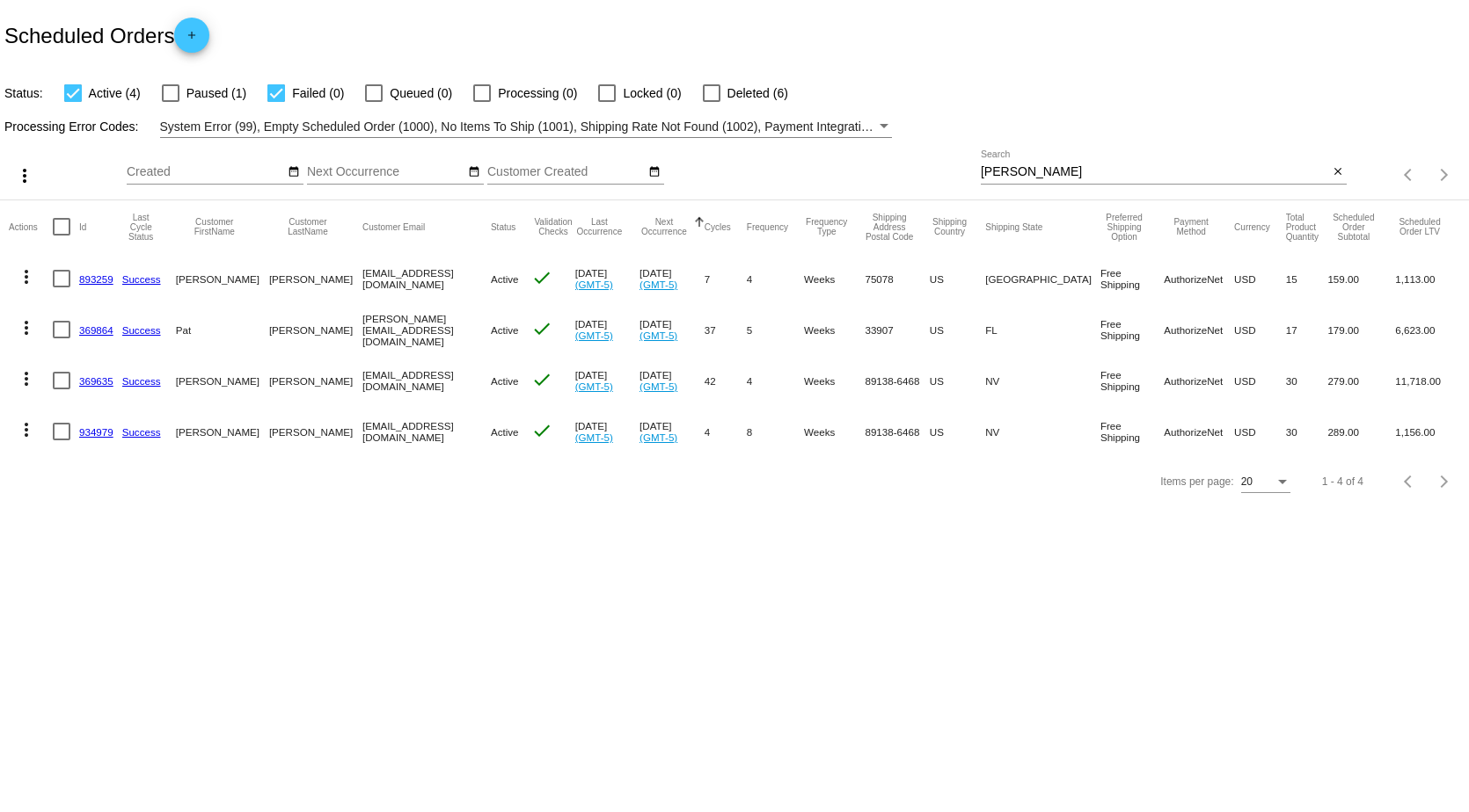
click at [90, 281] on link "893259" at bounding box center [96, 279] width 35 height 12
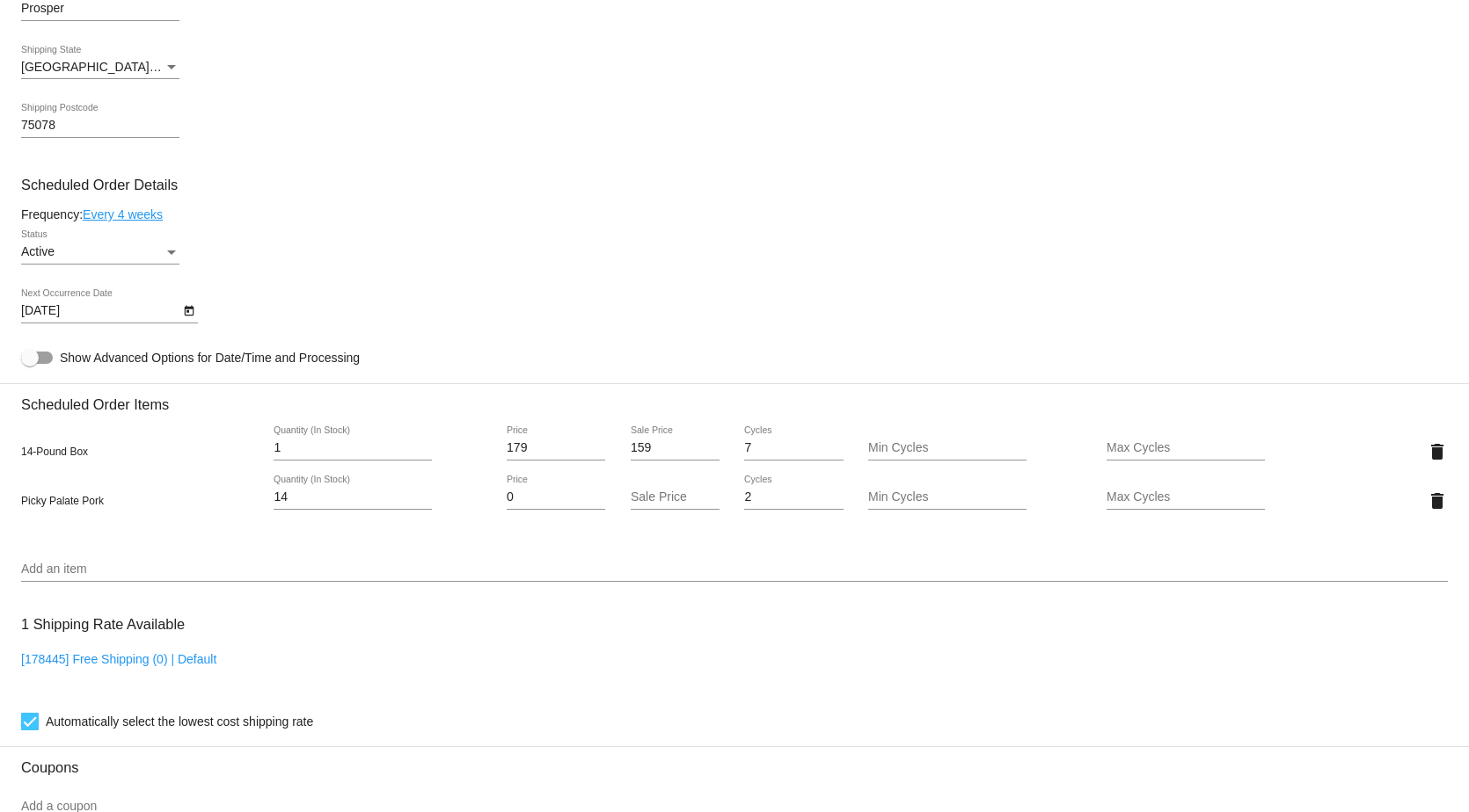
scroll to position [879, 0]
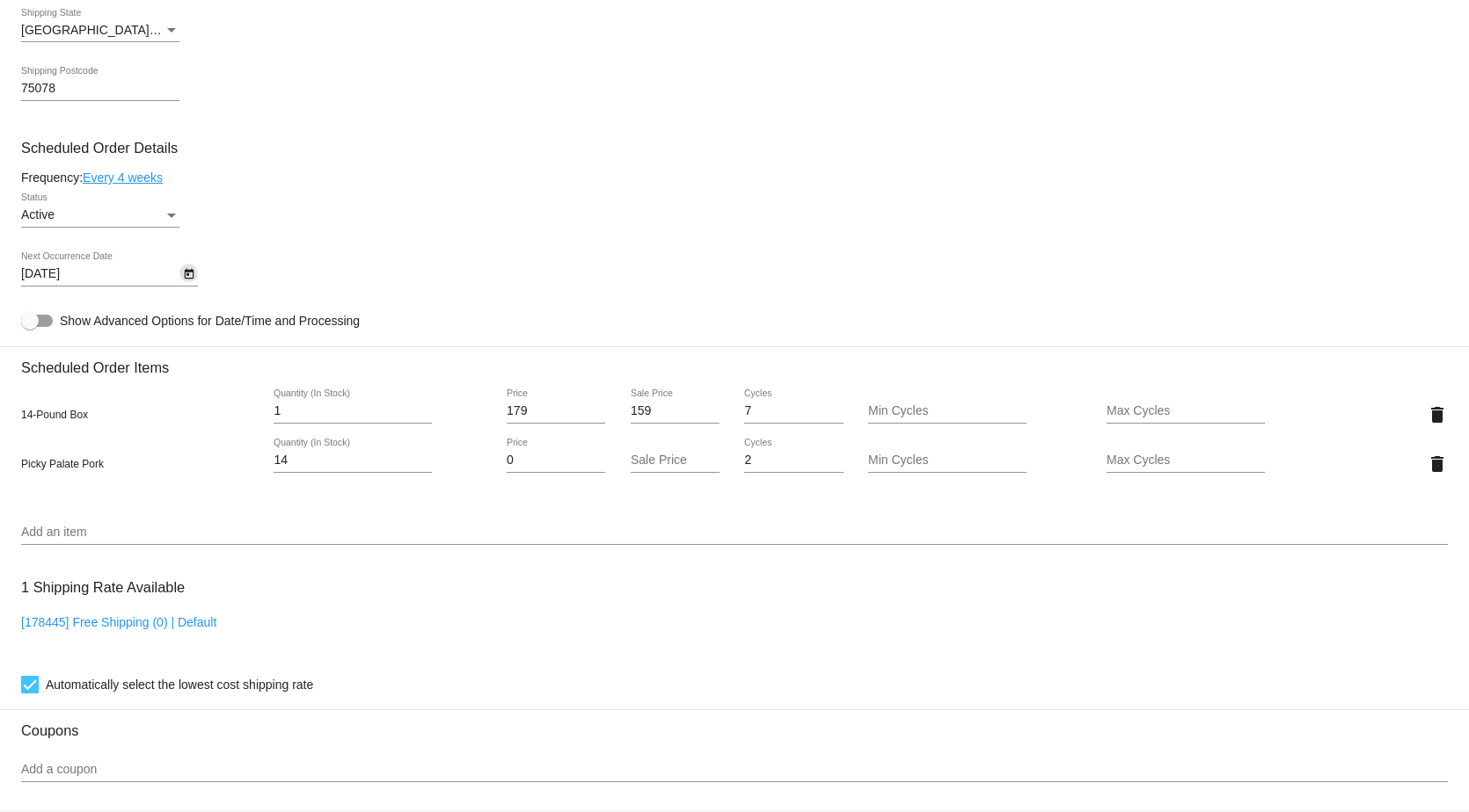
click at [193, 285] on icon "Open calendar" at bounding box center [189, 273] width 12 height 21
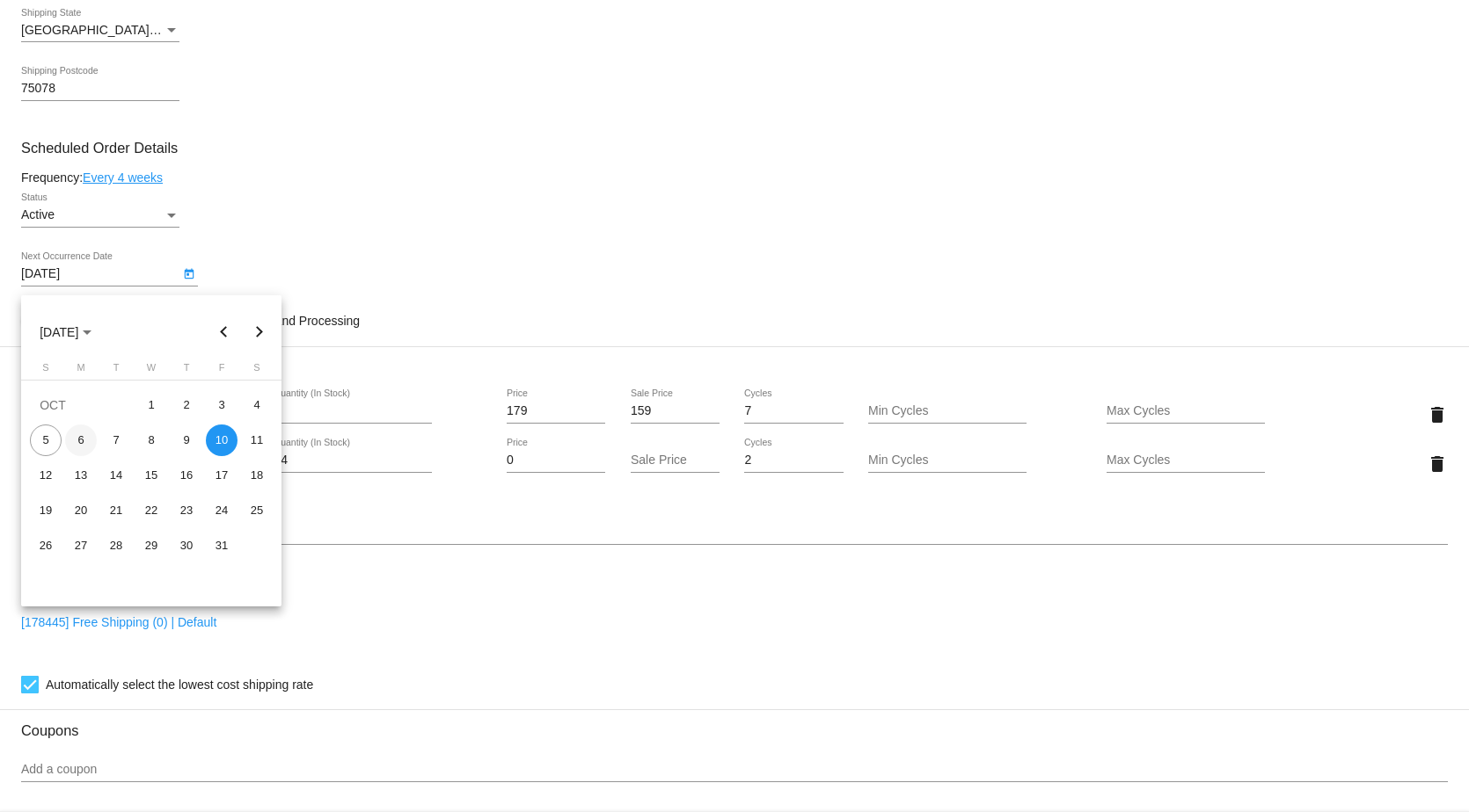
click at [87, 437] on div "6" at bounding box center [81, 441] width 32 height 32
type input "10/6/2025"
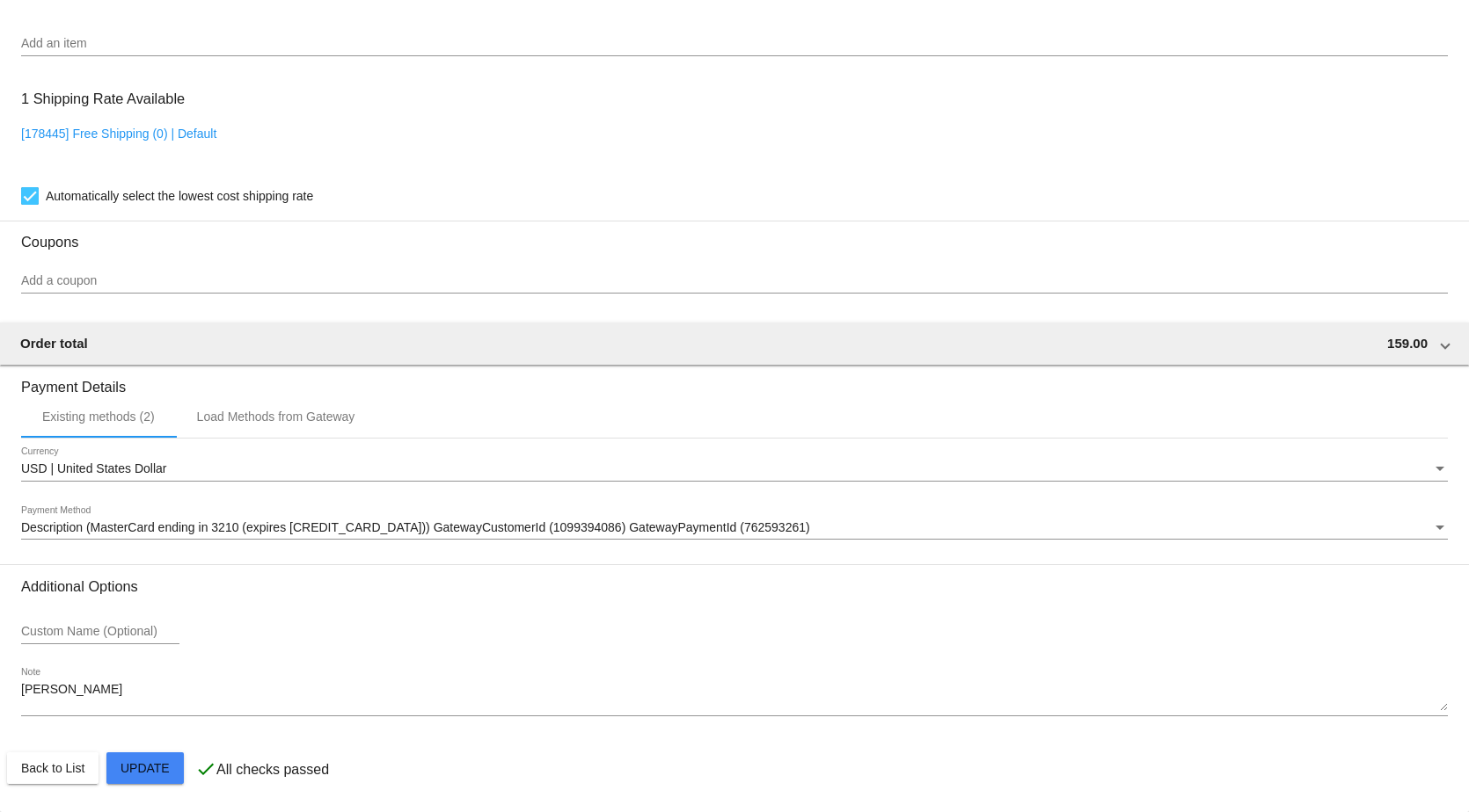
scroll to position [1380, 0]
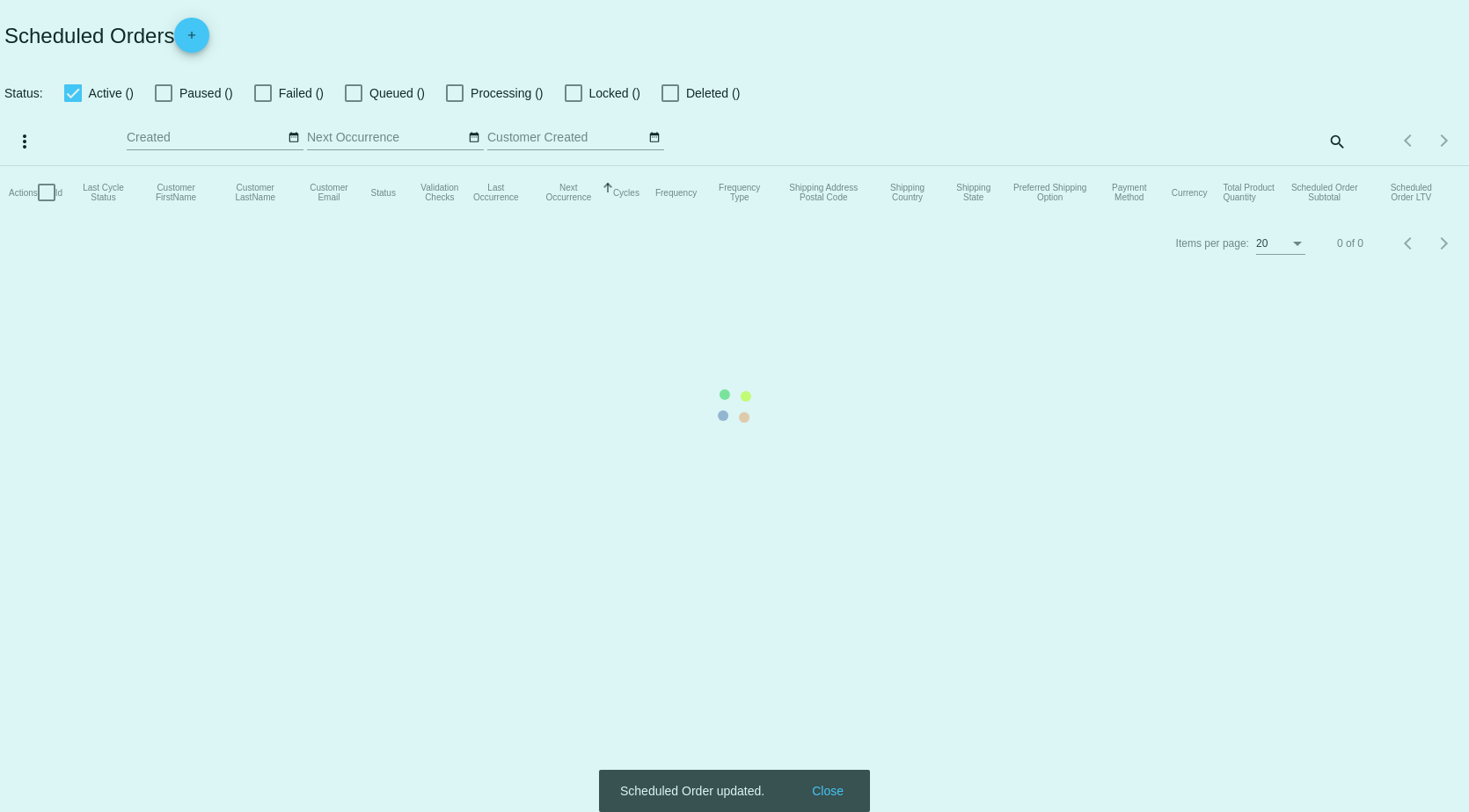
checkbox input "true"
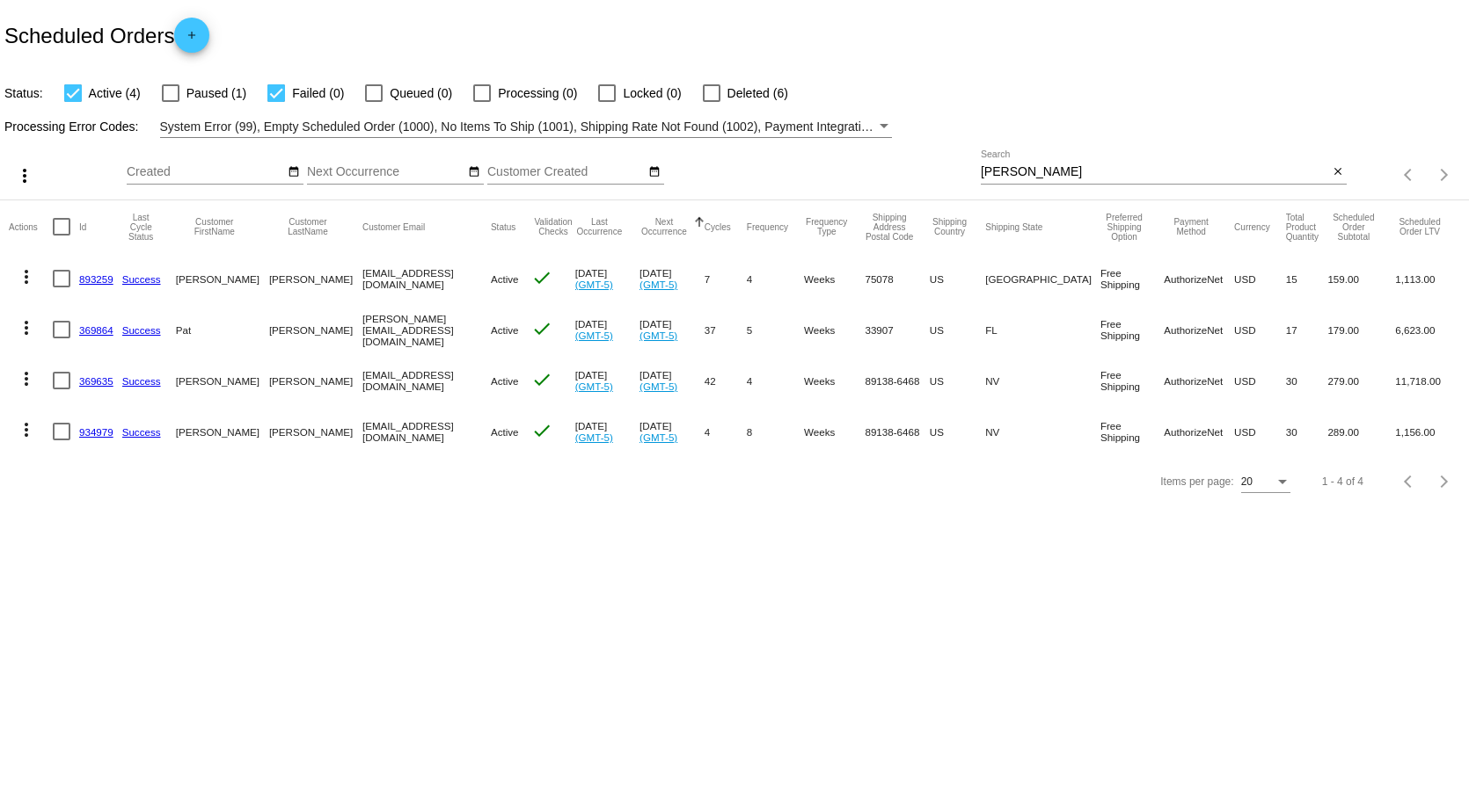
click at [31, 281] on mat-icon "more_vert" at bounding box center [26, 276] width 21 height 21
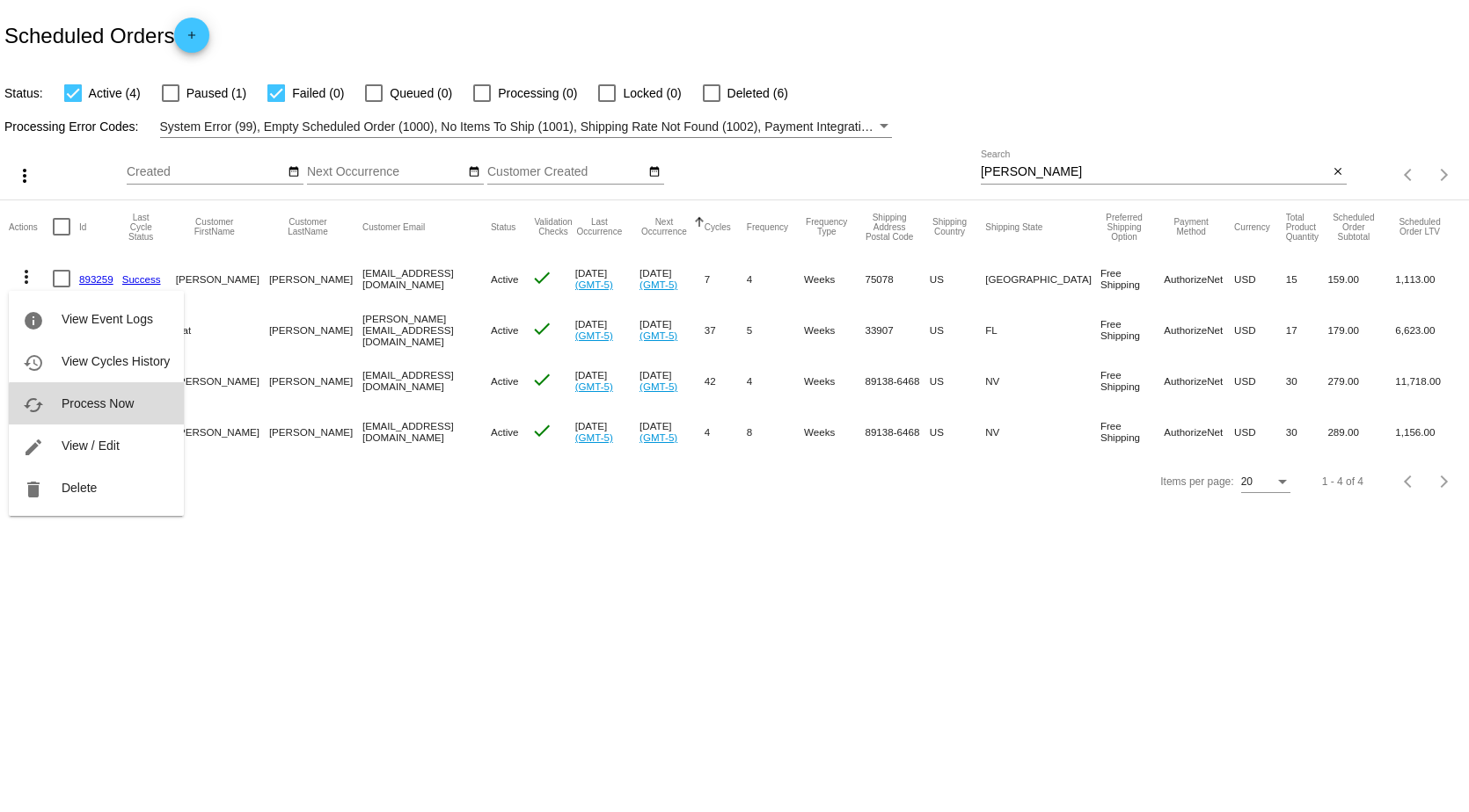
click at [99, 406] on span "Process Now" at bounding box center [97, 403] width 72 height 14
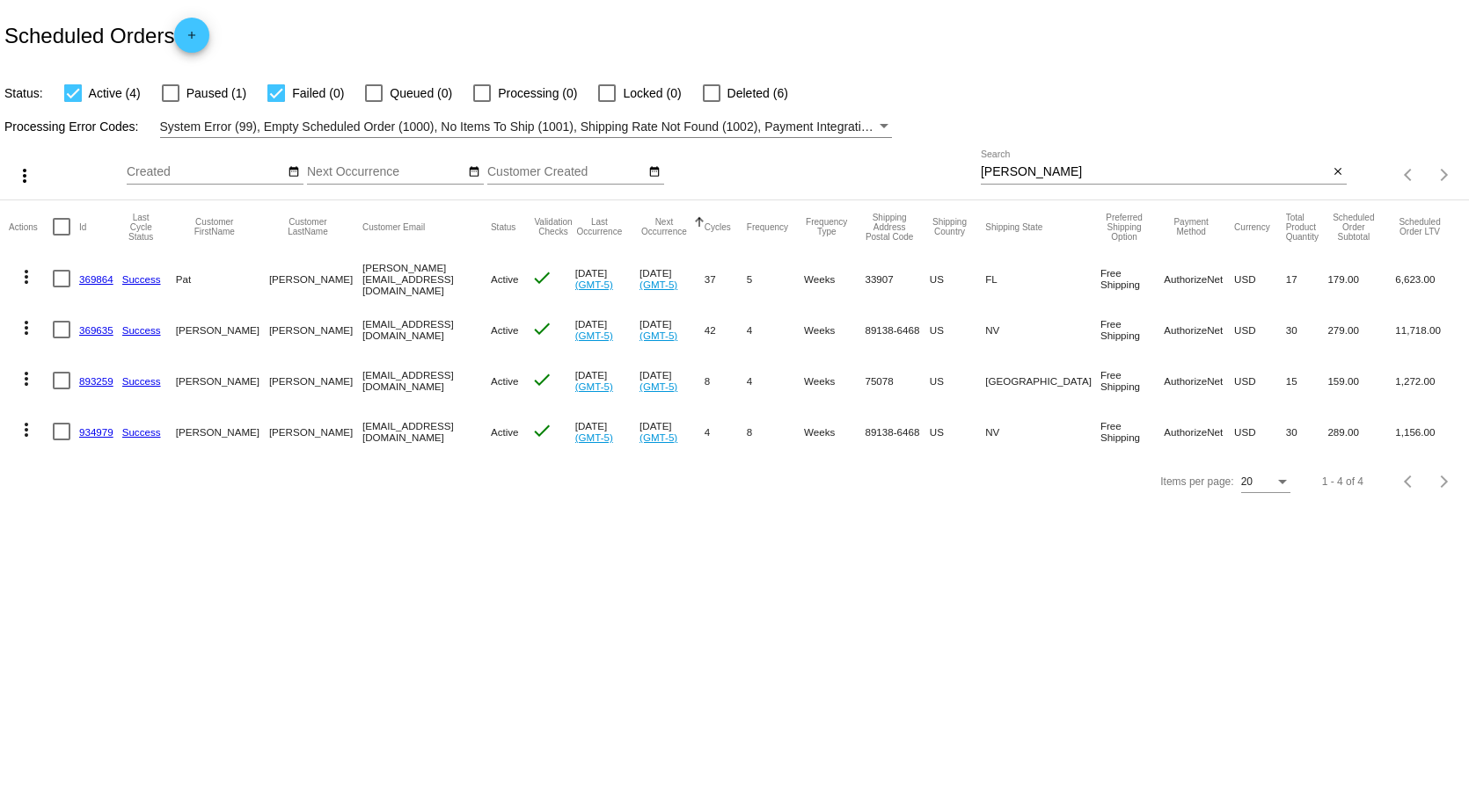
click at [87, 376] on link "893259" at bounding box center [96, 381] width 35 height 12
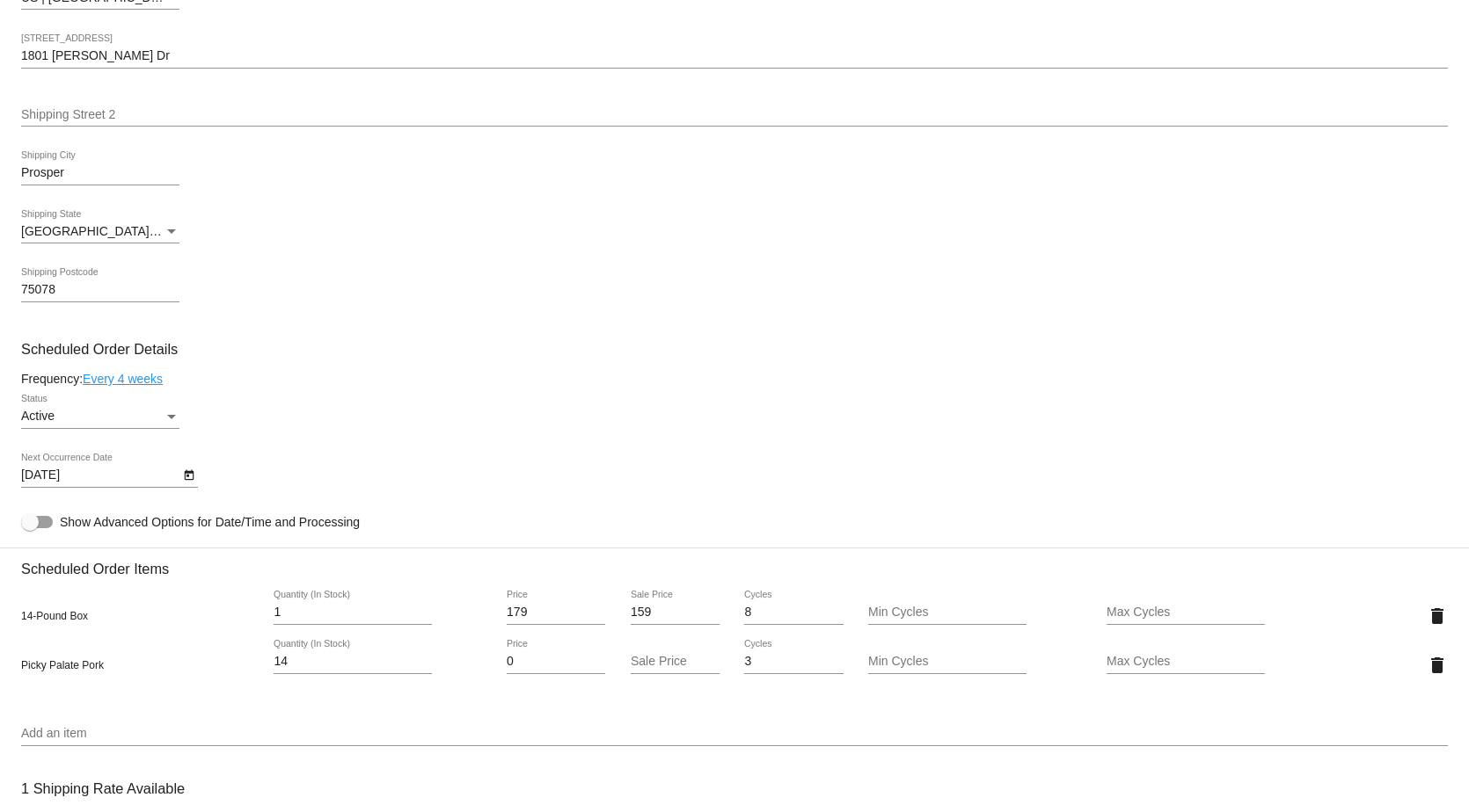
scroll to position [703, 0]
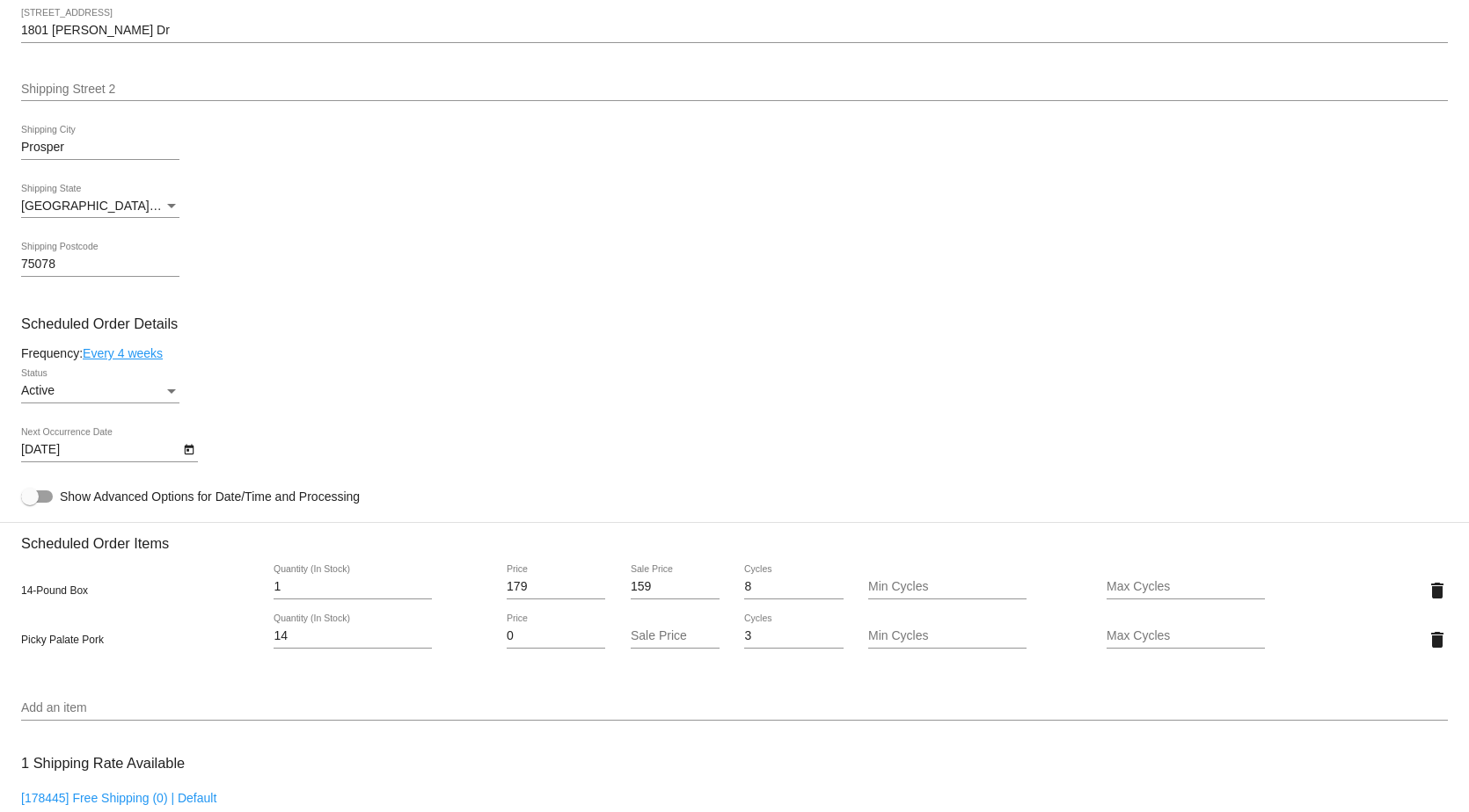
click at [189, 456] on icon "Open calendar" at bounding box center [189, 450] width 10 height 11
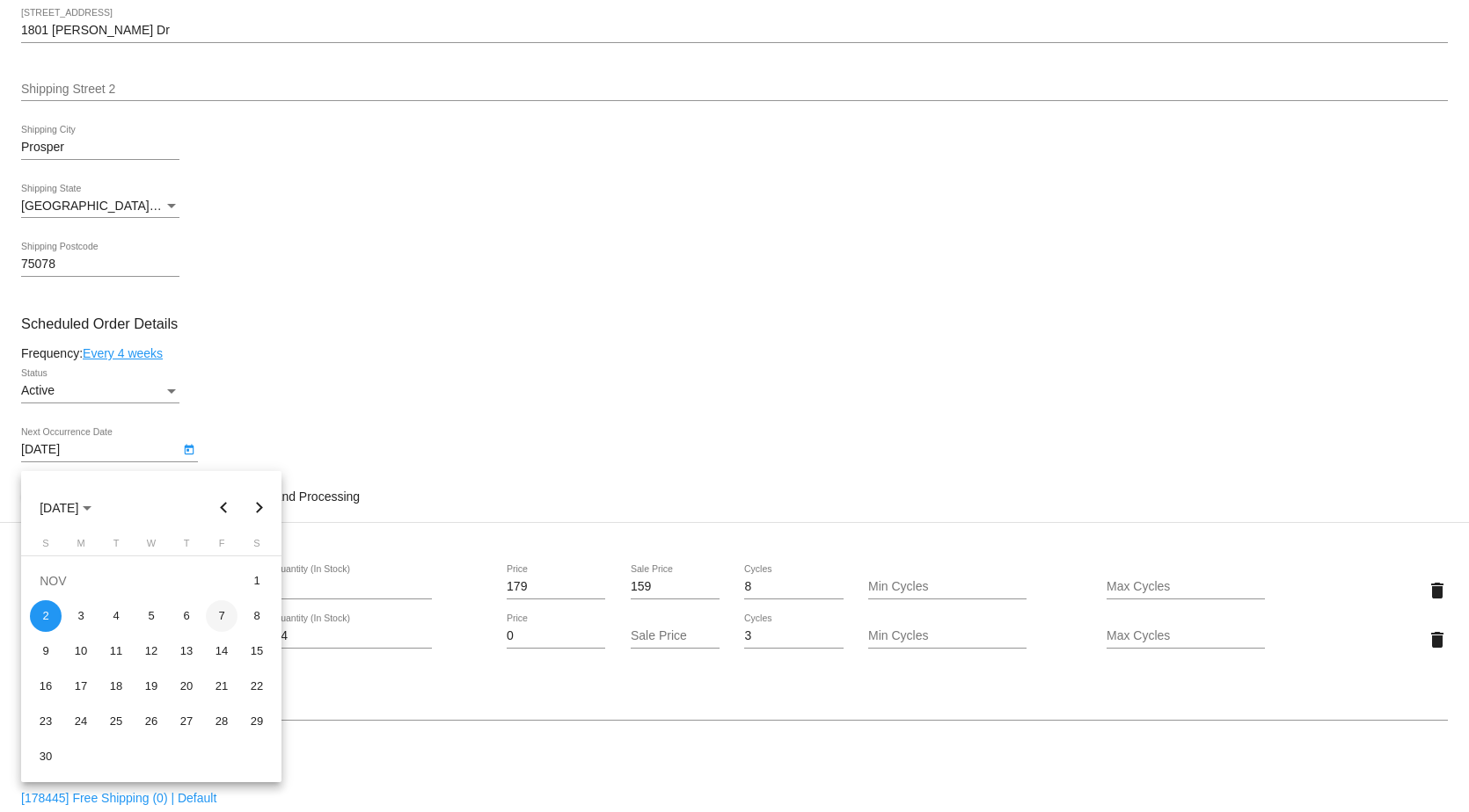
click at [230, 616] on div "7" at bounding box center [222, 616] width 32 height 32
type input "[DATE]"
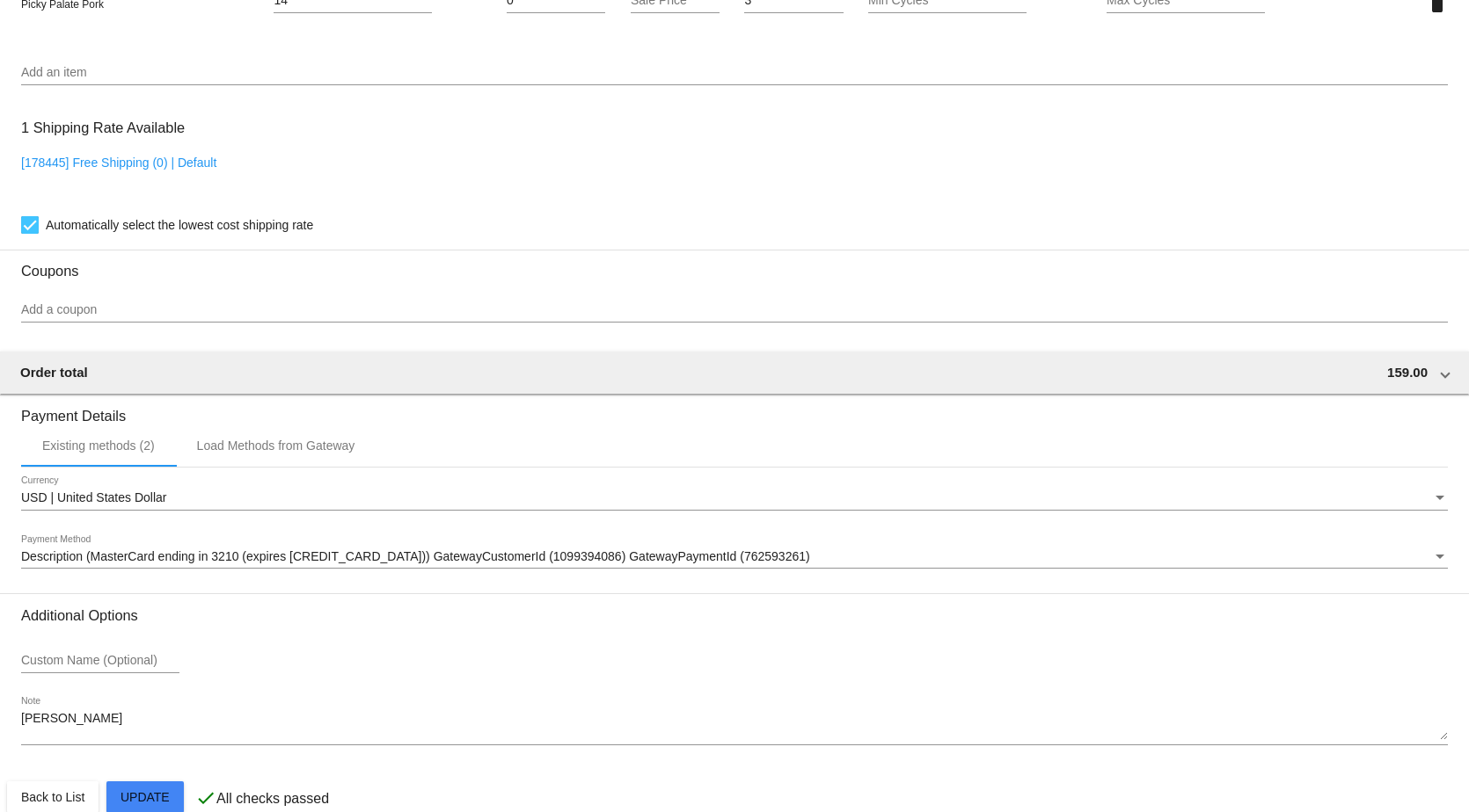
scroll to position [1380, 0]
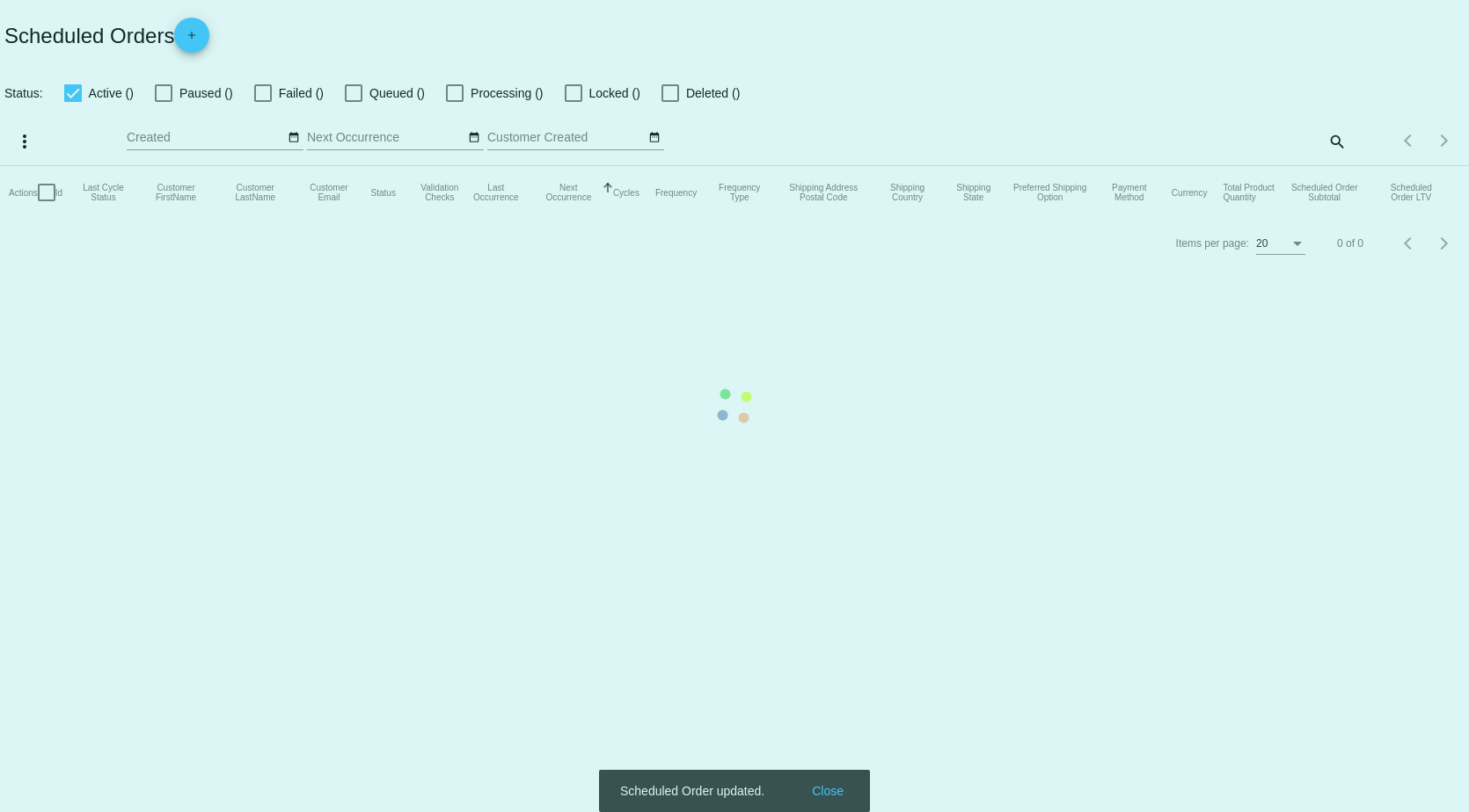
checkbox input "true"
